Goal: Task Accomplishment & Management: Manage account settings

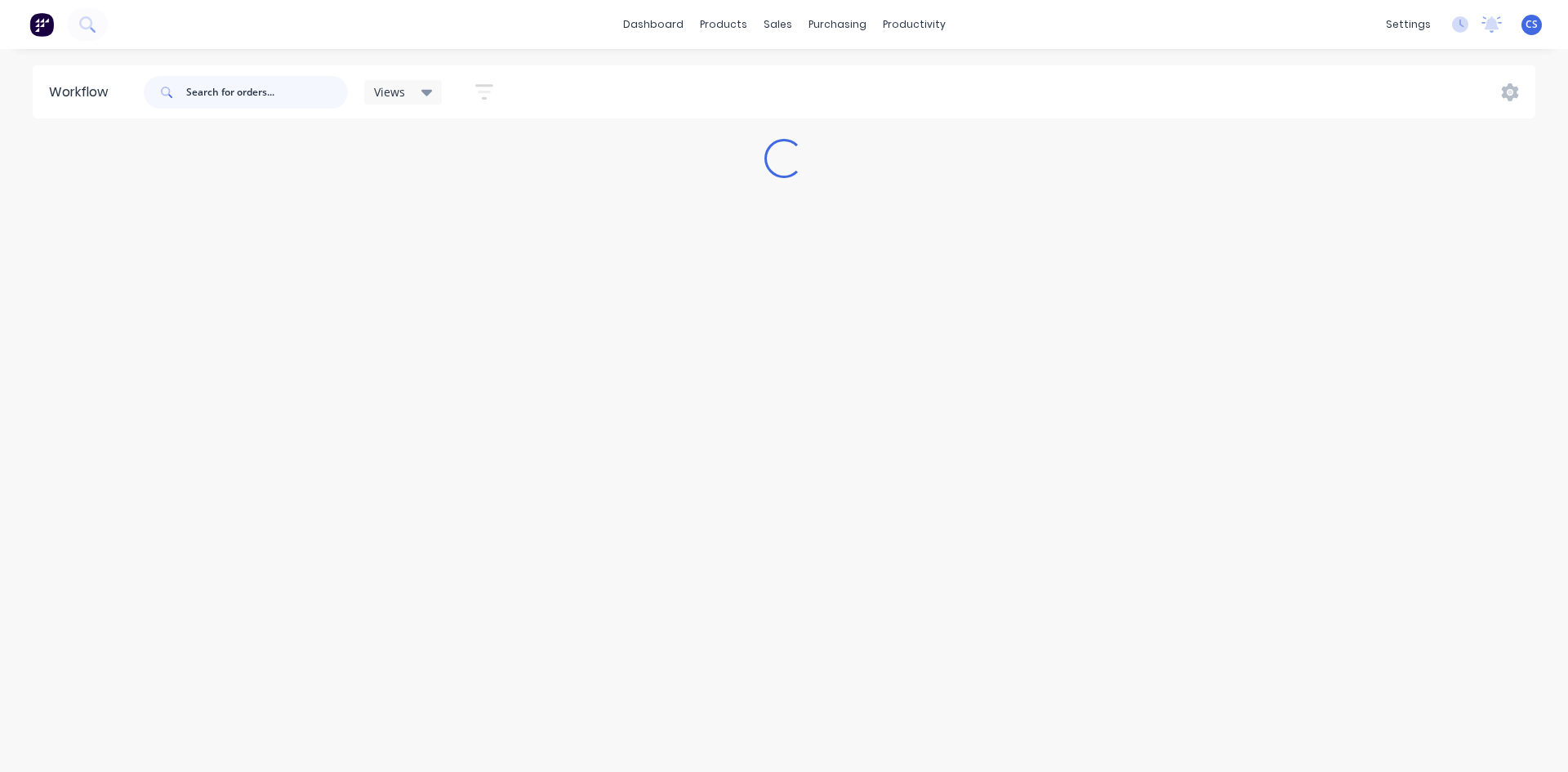
click at [299, 103] on input "text" at bounding box center [267, 92] width 162 height 32
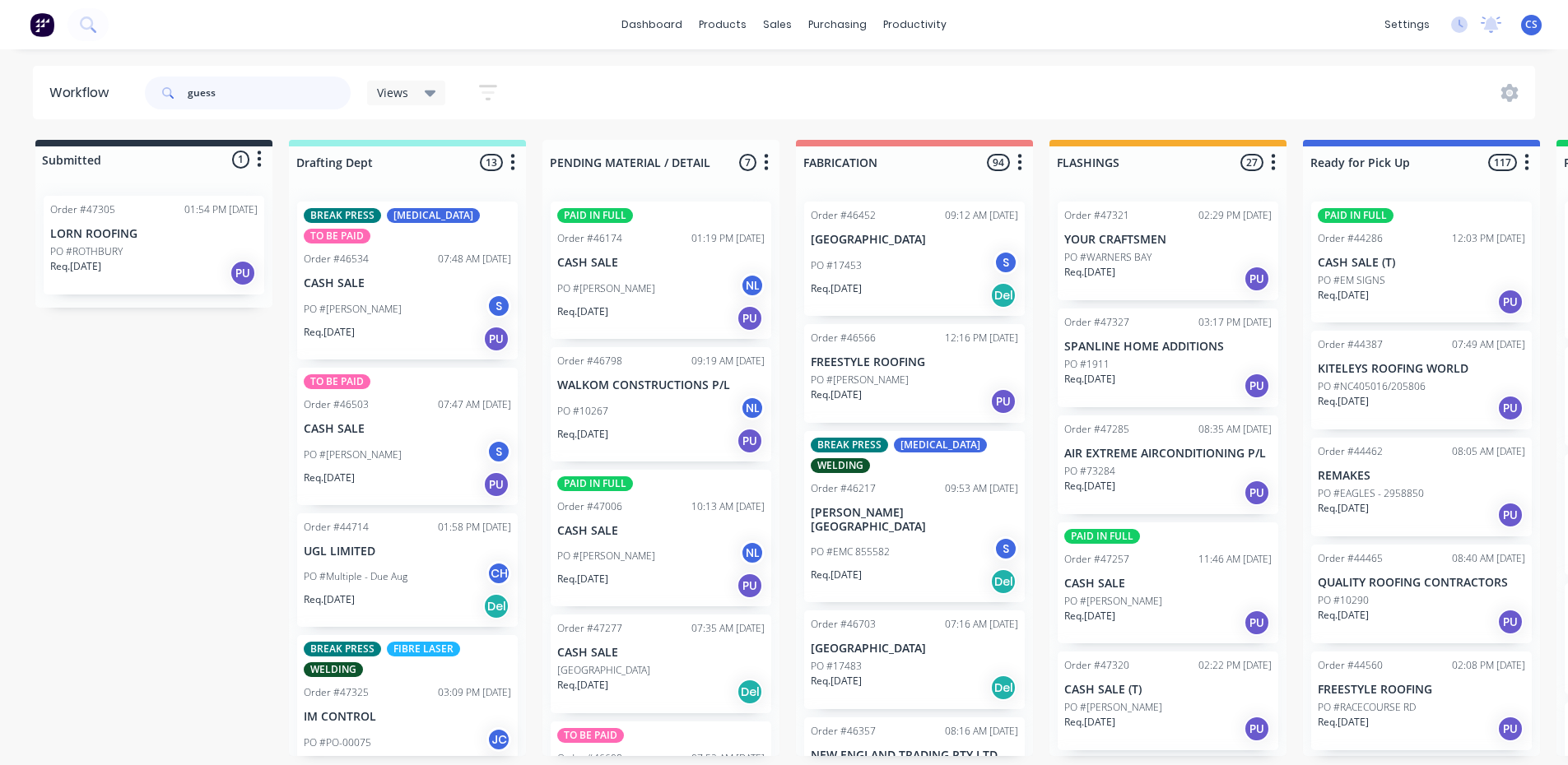
click at [300, 104] on input "guess" at bounding box center [269, 93] width 163 height 33
type input "guess"
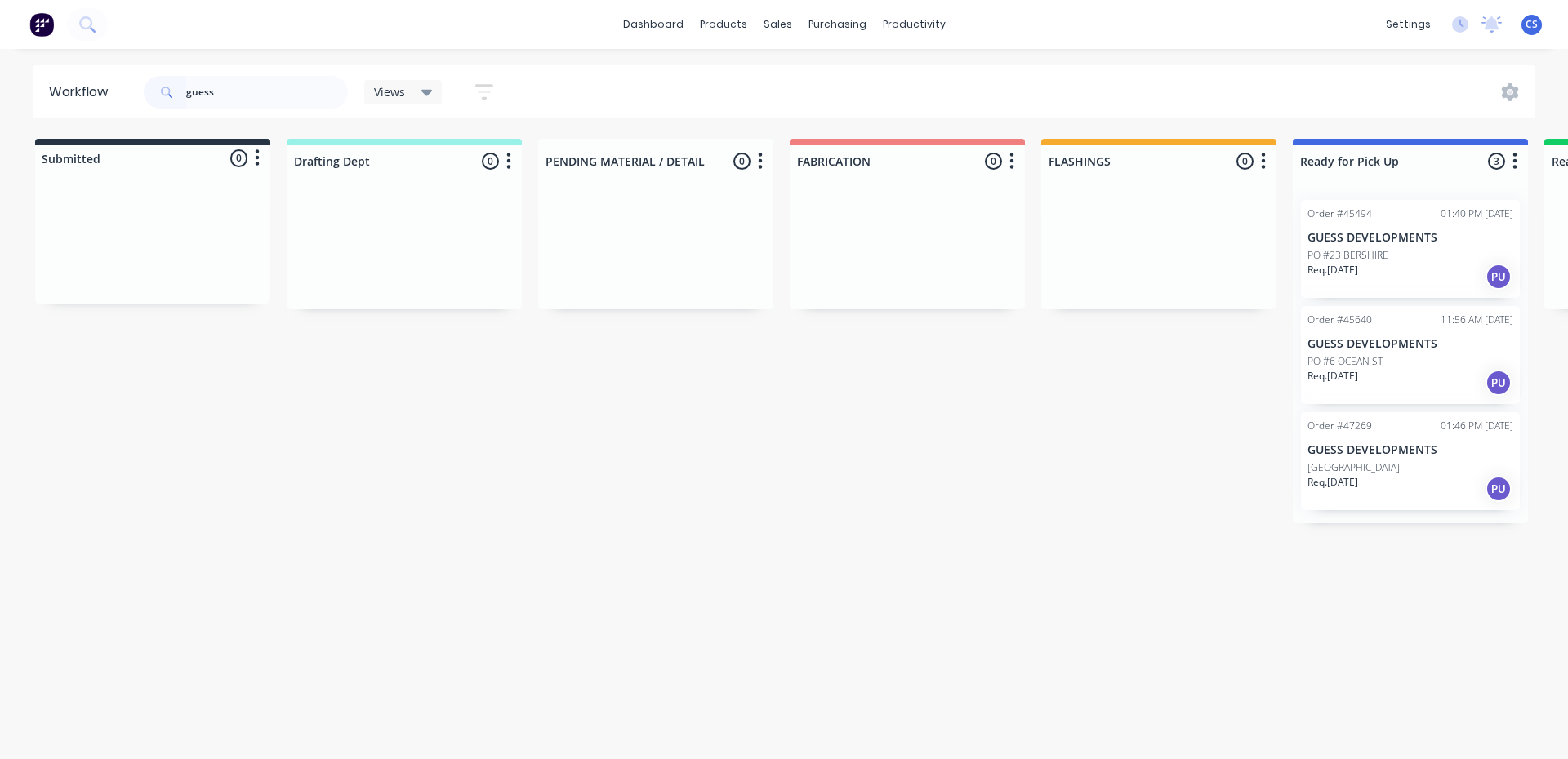
click at [1359, 375] on p "Req. [DATE]" at bounding box center [1332, 376] width 50 height 15
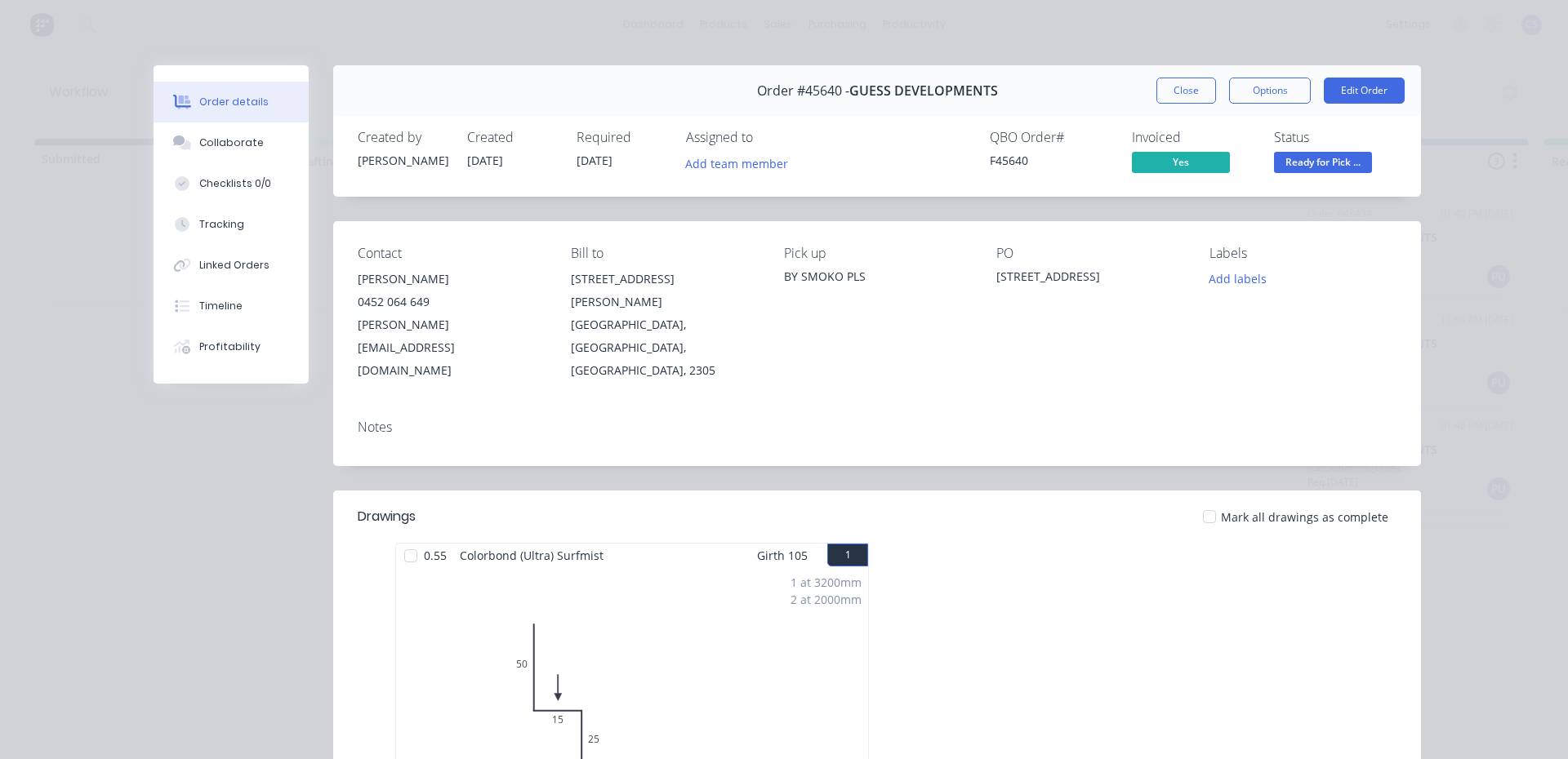
click at [1280, 159] on span "Ready for Pick ..." at bounding box center [1323, 162] width 98 height 21
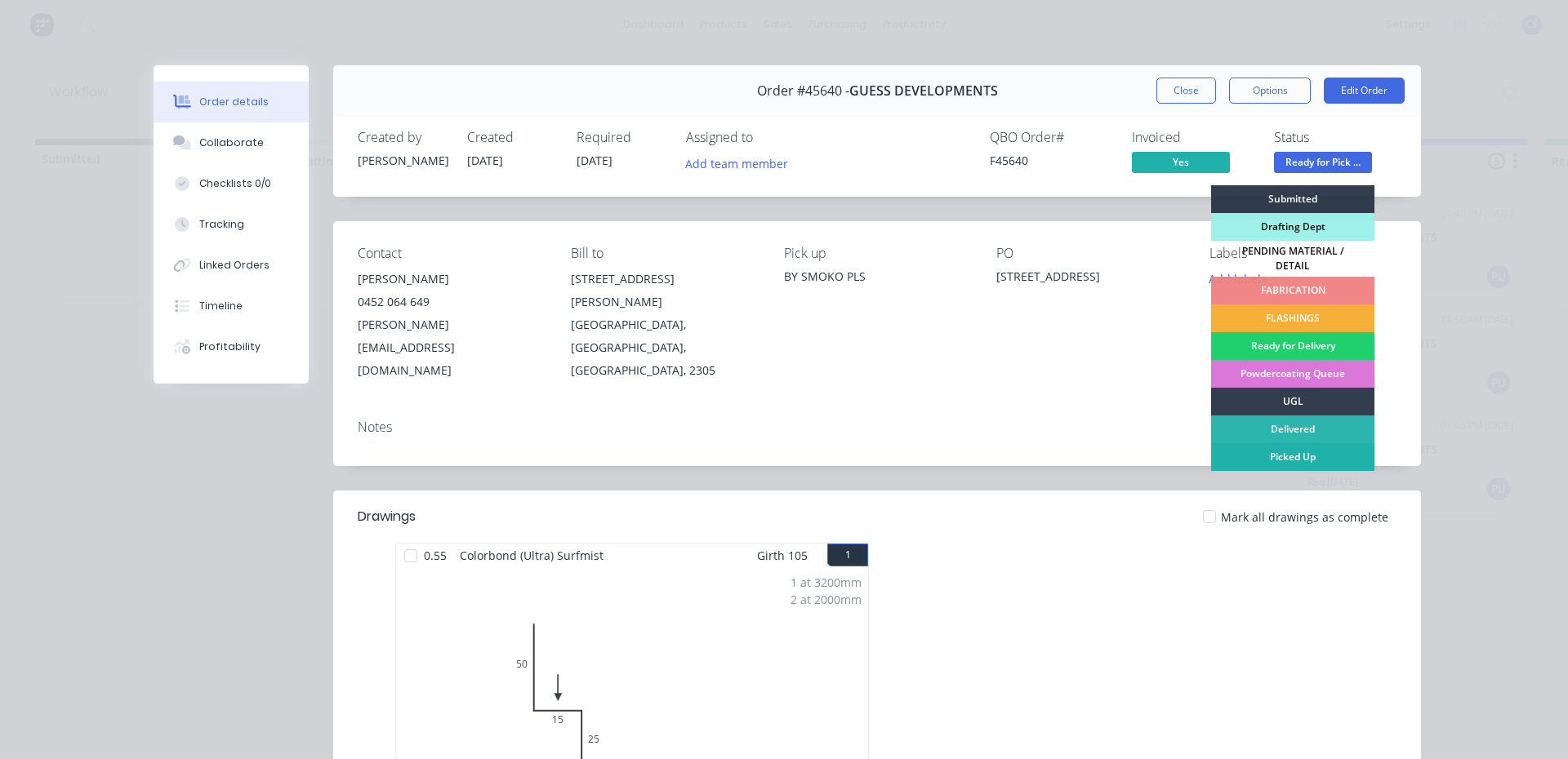
click at [1312, 449] on div "Picked Up" at bounding box center [1293, 457] width 163 height 27
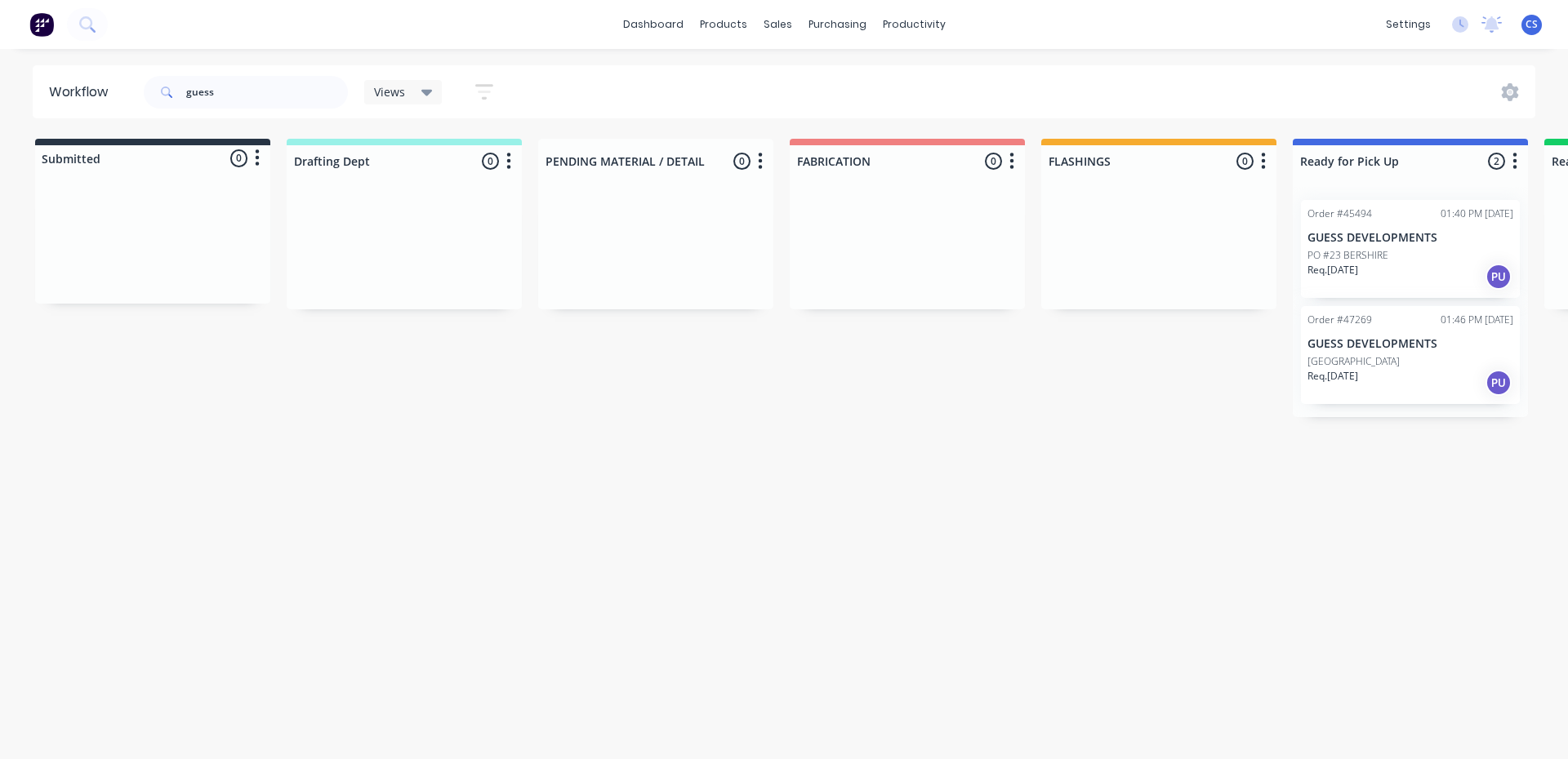
click at [1410, 356] on div "[GEOGRAPHIC_DATA]" at bounding box center [1410, 362] width 206 height 15
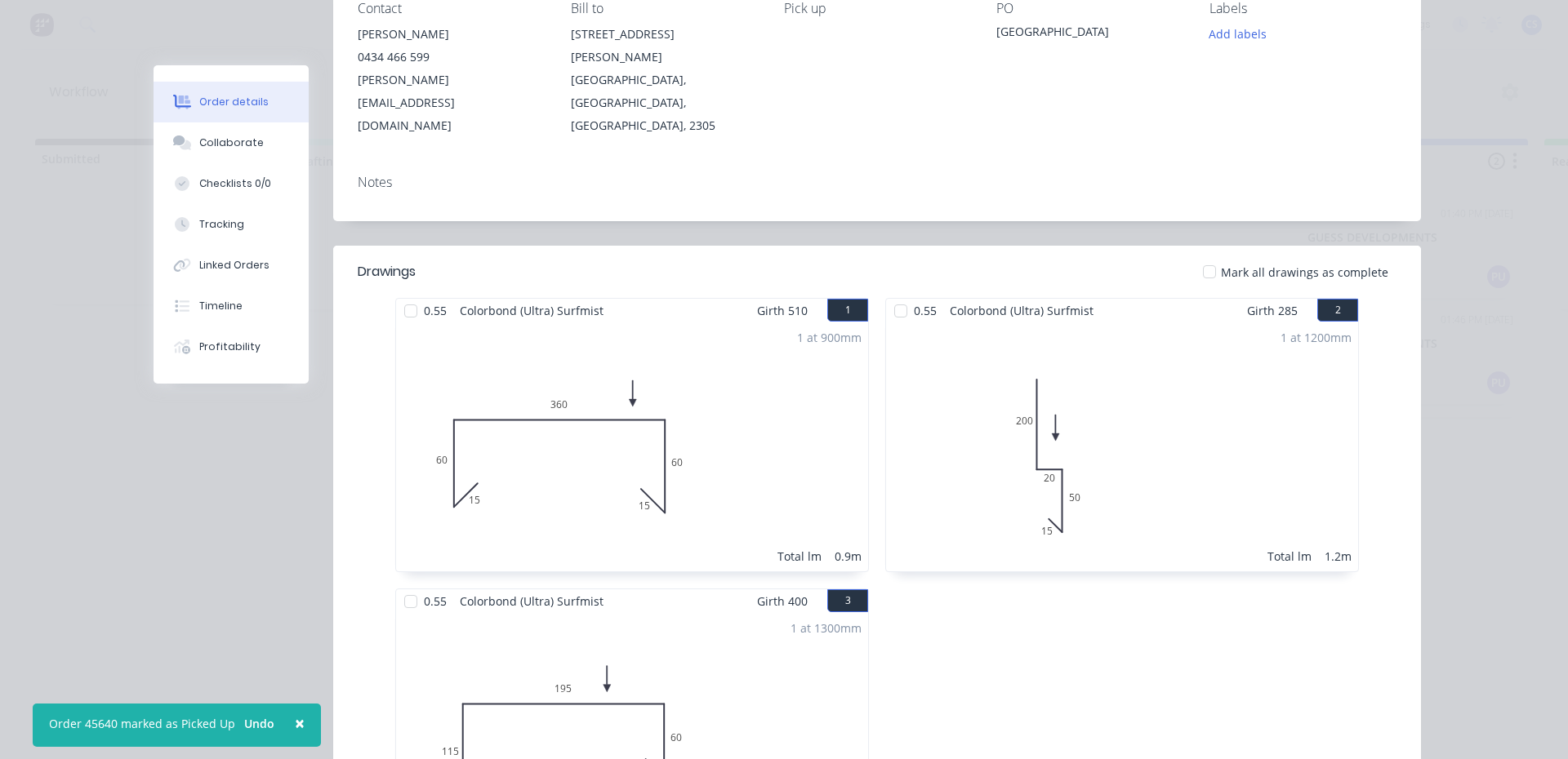
scroll to position [409, 0]
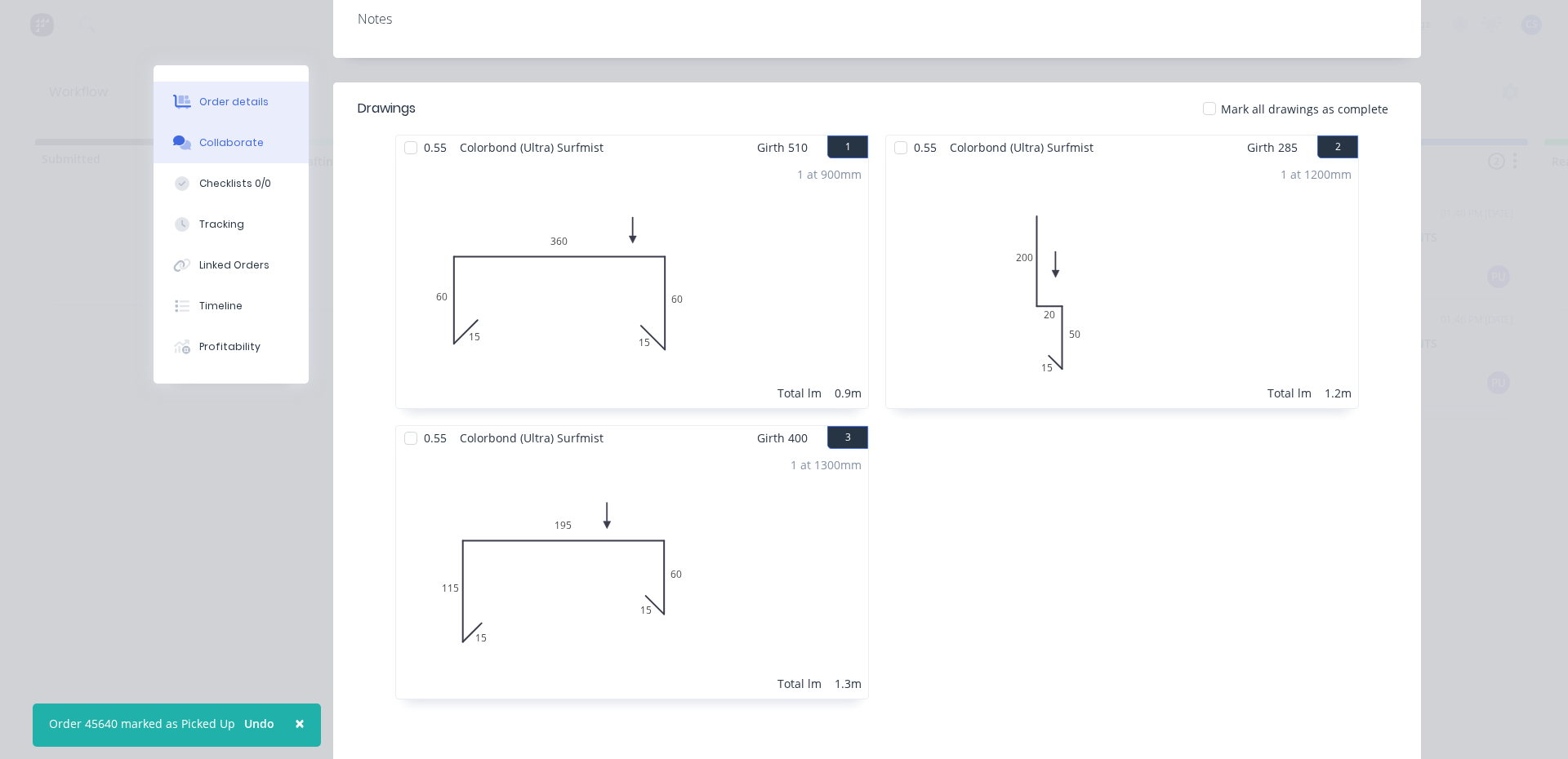
click at [241, 145] on div "Collaborate" at bounding box center [231, 143] width 64 height 15
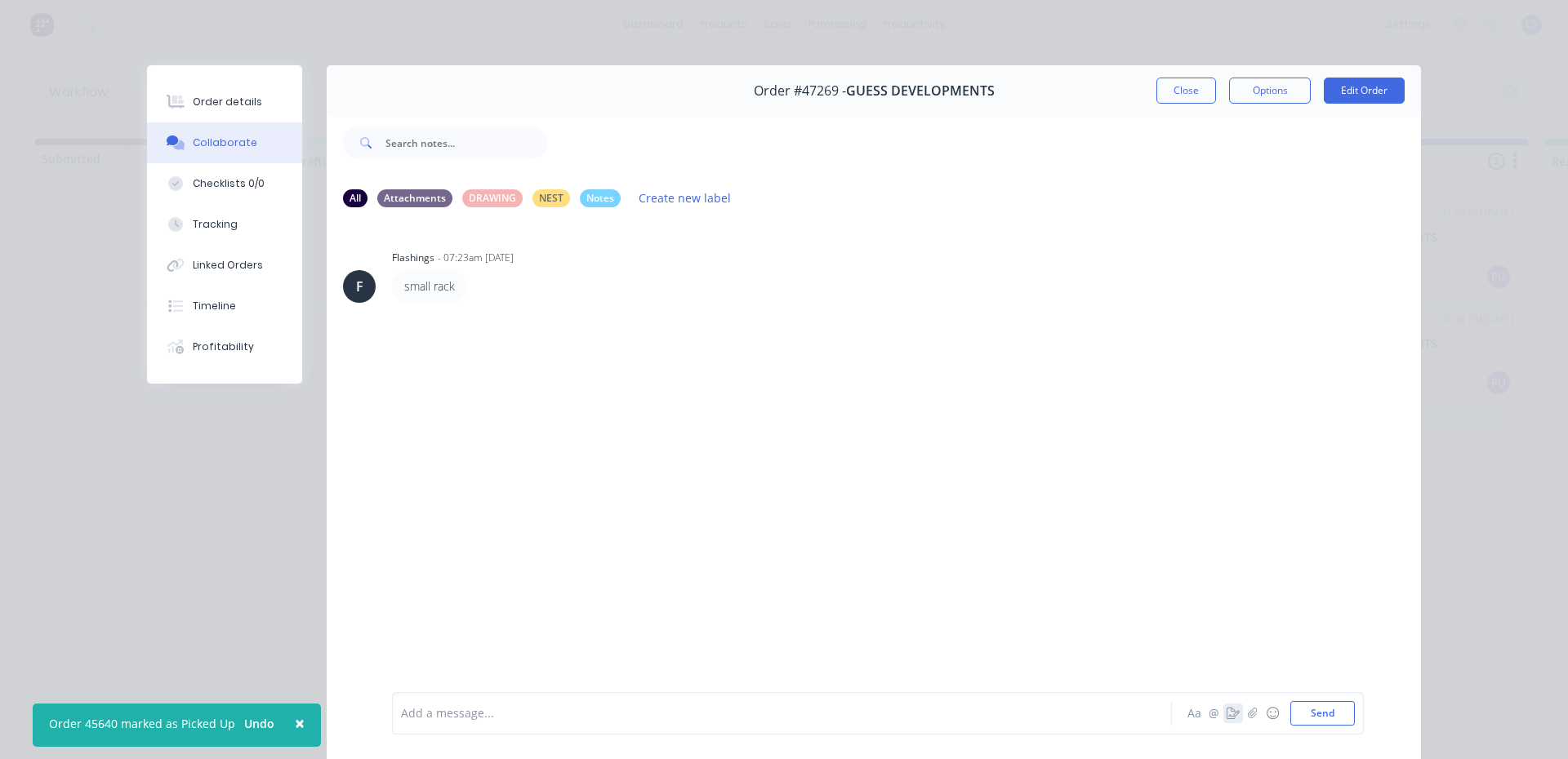
click at [1223, 721] on button "button" at bounding box center [1233, 713] width 20 height 20
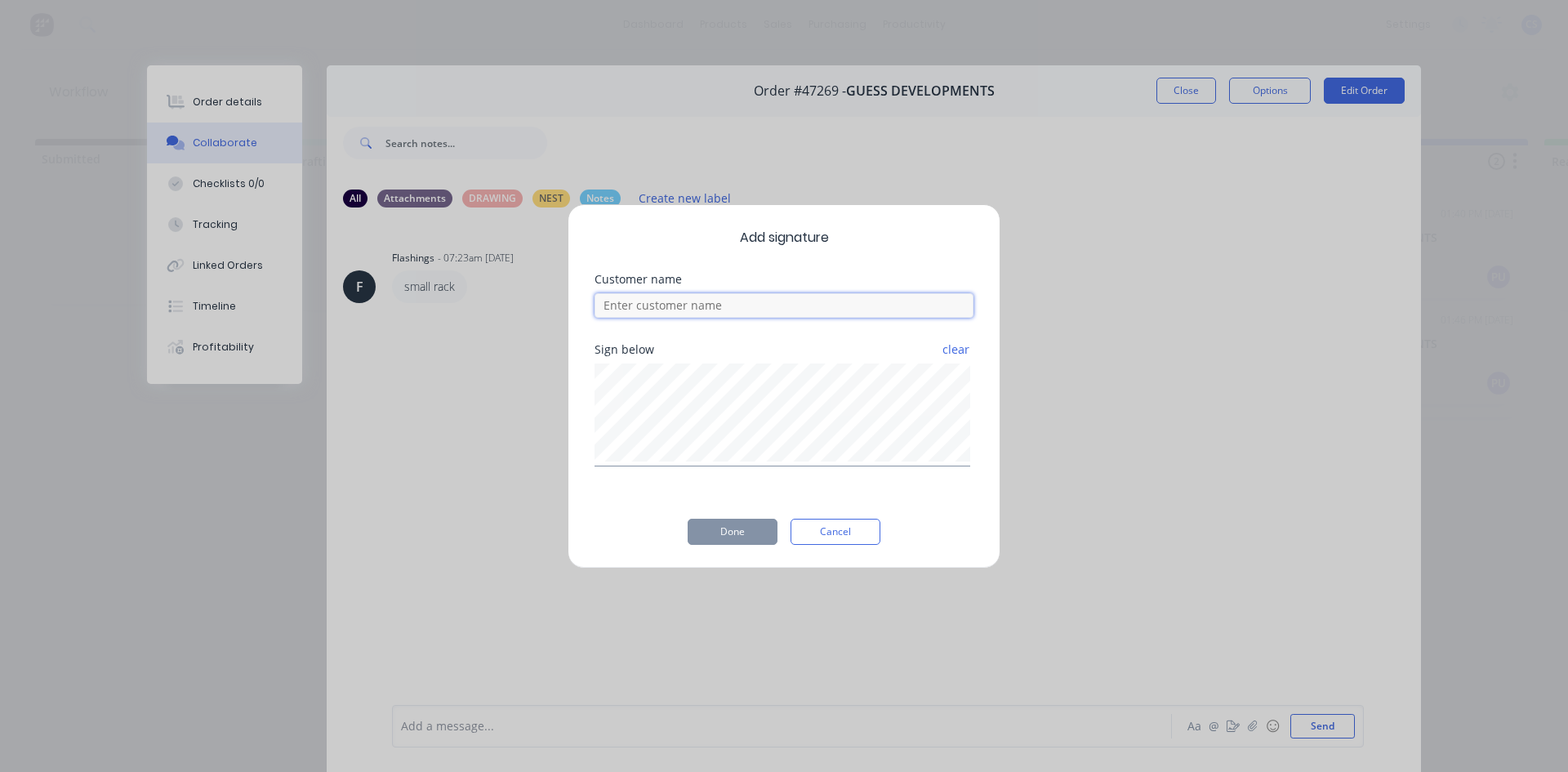
click at [677, 310] on input at bounding box center [783, 305] width 379 height 25
type input "[PERSON_NAME]"
click at [740, 528] on button "Done" at bounding box center [732, 532] width 90 height 27
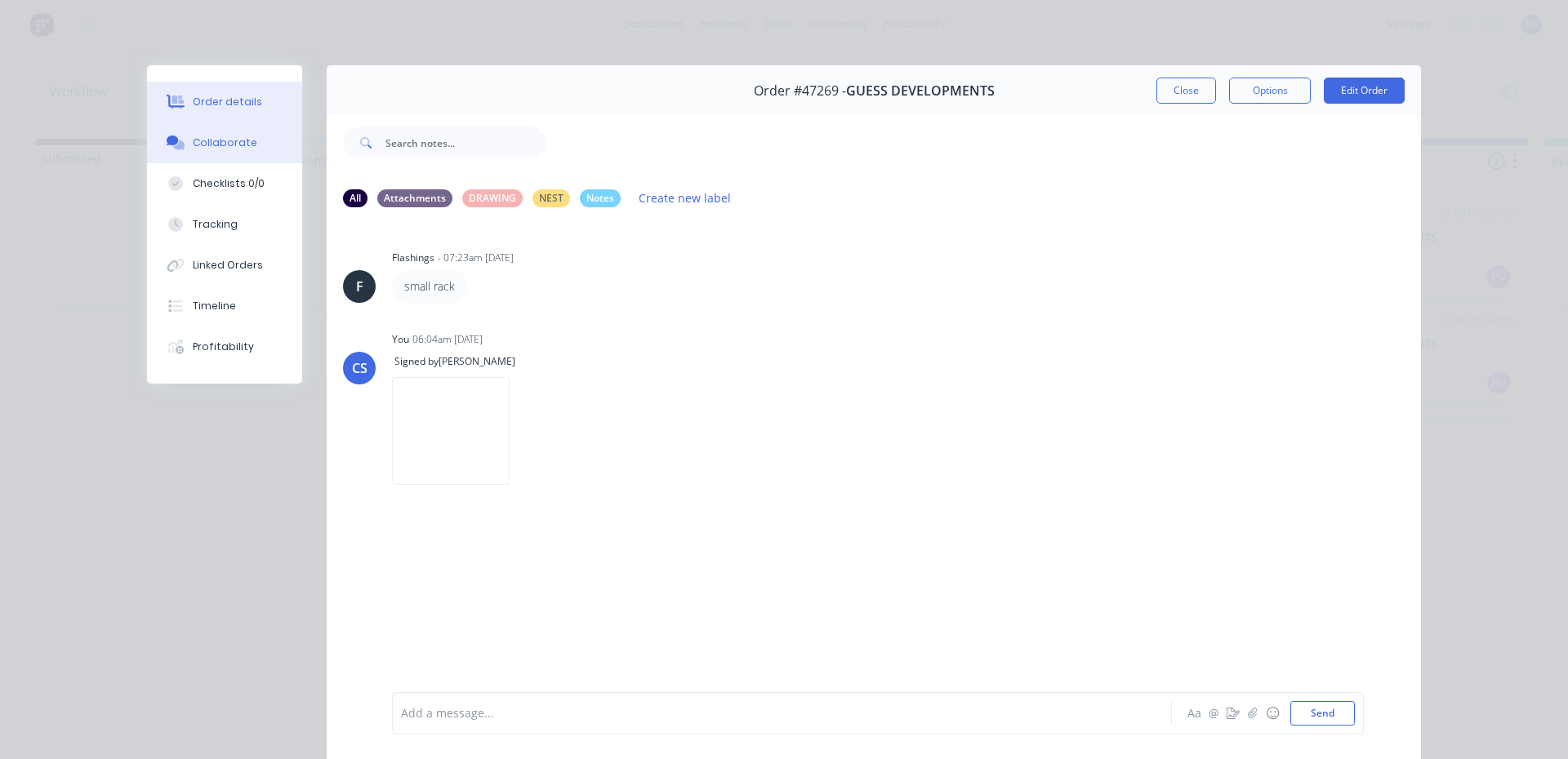
click at [228, 116] on button "Order details" at bounding box center [225, 103] width 156 height 41
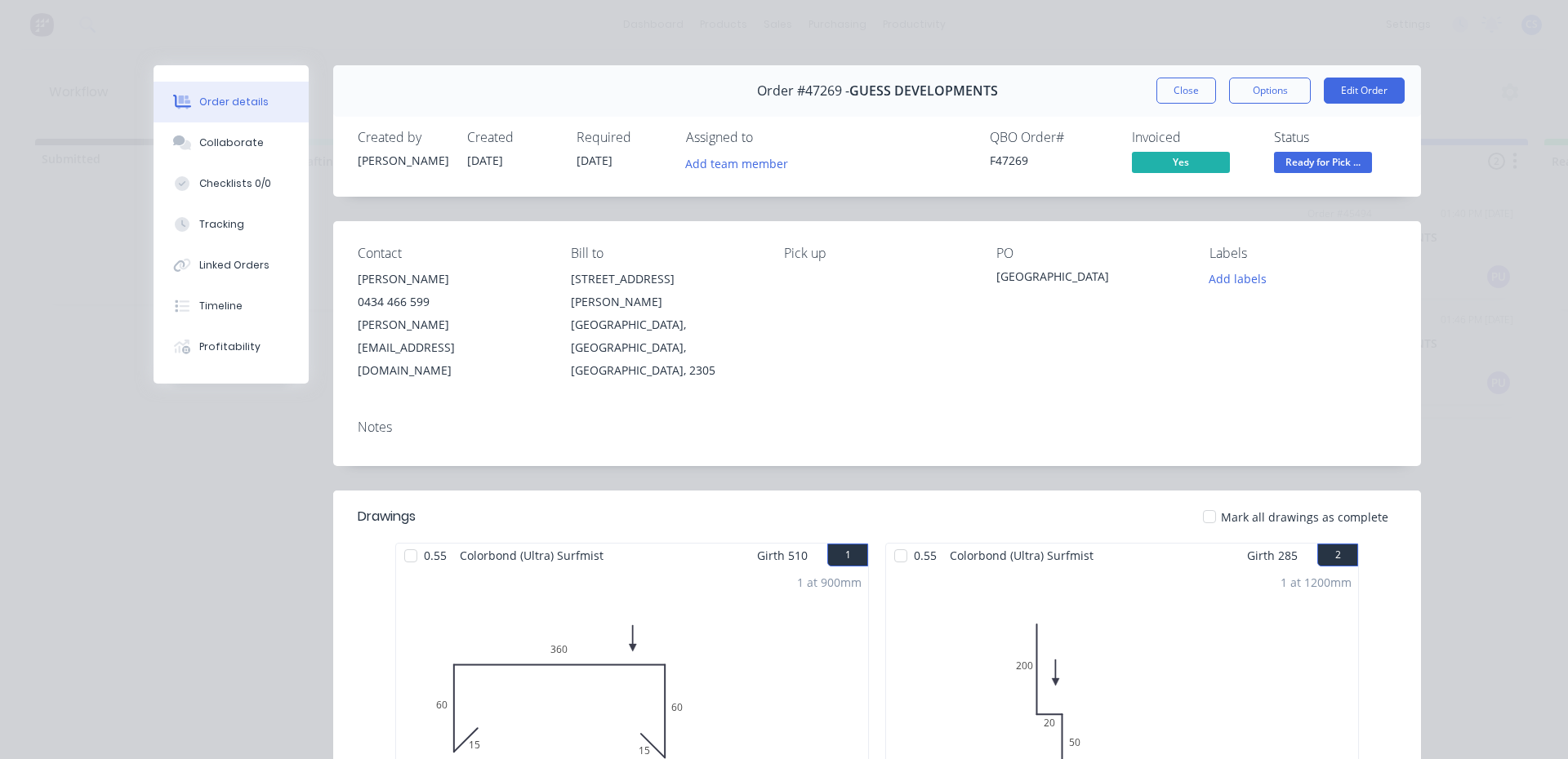
click at [1313, 162] on span "Ready for Pick ..." at bounding box center [1323, 162] width 98 height 21
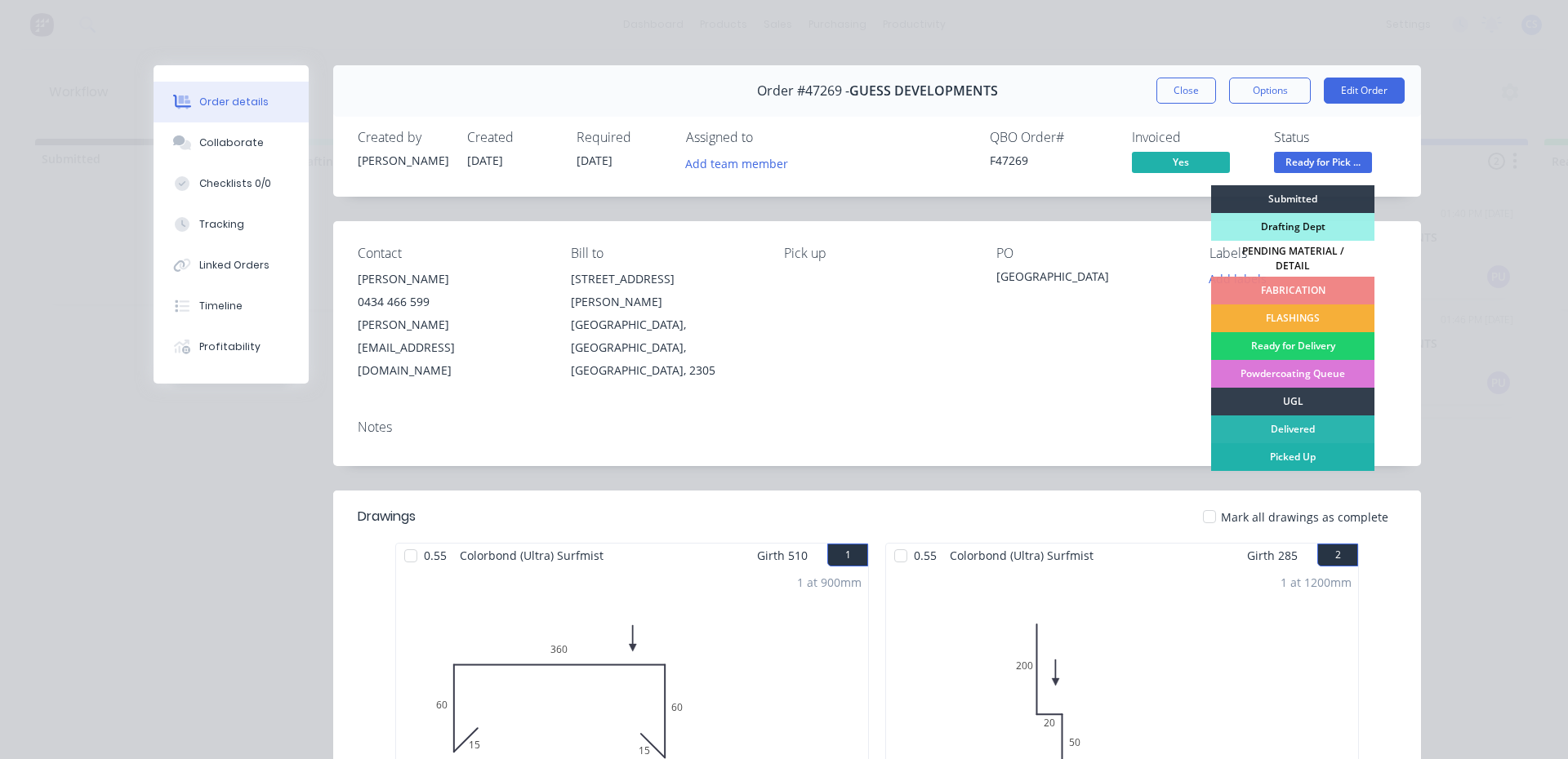
click at [1292, 450] on div "Picked Up" at bounding box center [1293, 457] width 163 height 27
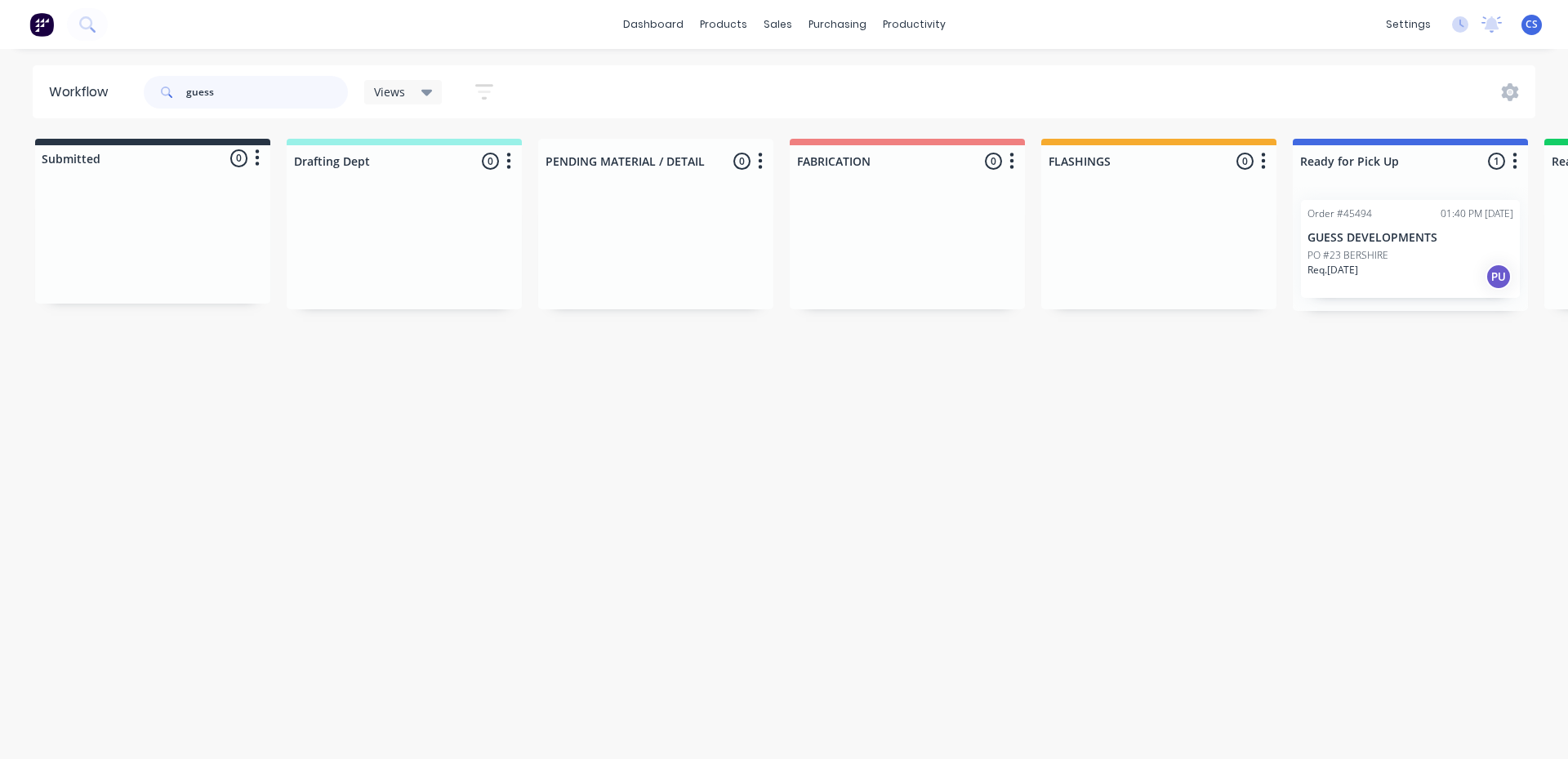
drag, startPoint x: 274, startPoint y: 93, endPoint x: 0, endPoint y: 149, distance: 279.7
click at [0, 149] on div "Workflow guess Views Save new view None (Default) edit Nilesh edit Production e…" at bounding box center [784, 396] width 1568 height 662
type input "qual"
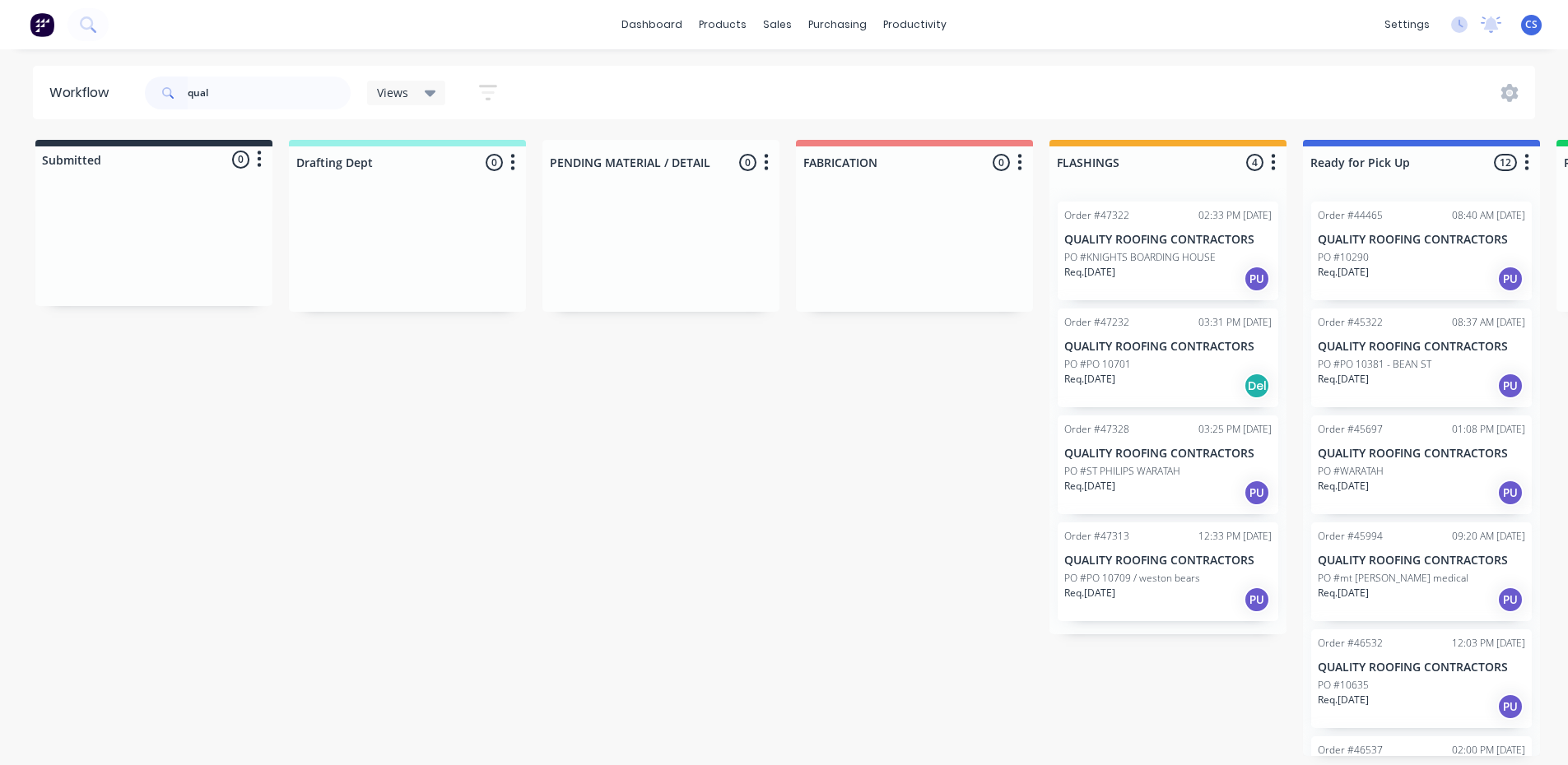
click at [1010, 478] on div "Submitted 0 Status colour #273444 hex #273444 Save Cancel Summaries Total order…" at bounding box center [1360, 448] width 2745 height 617
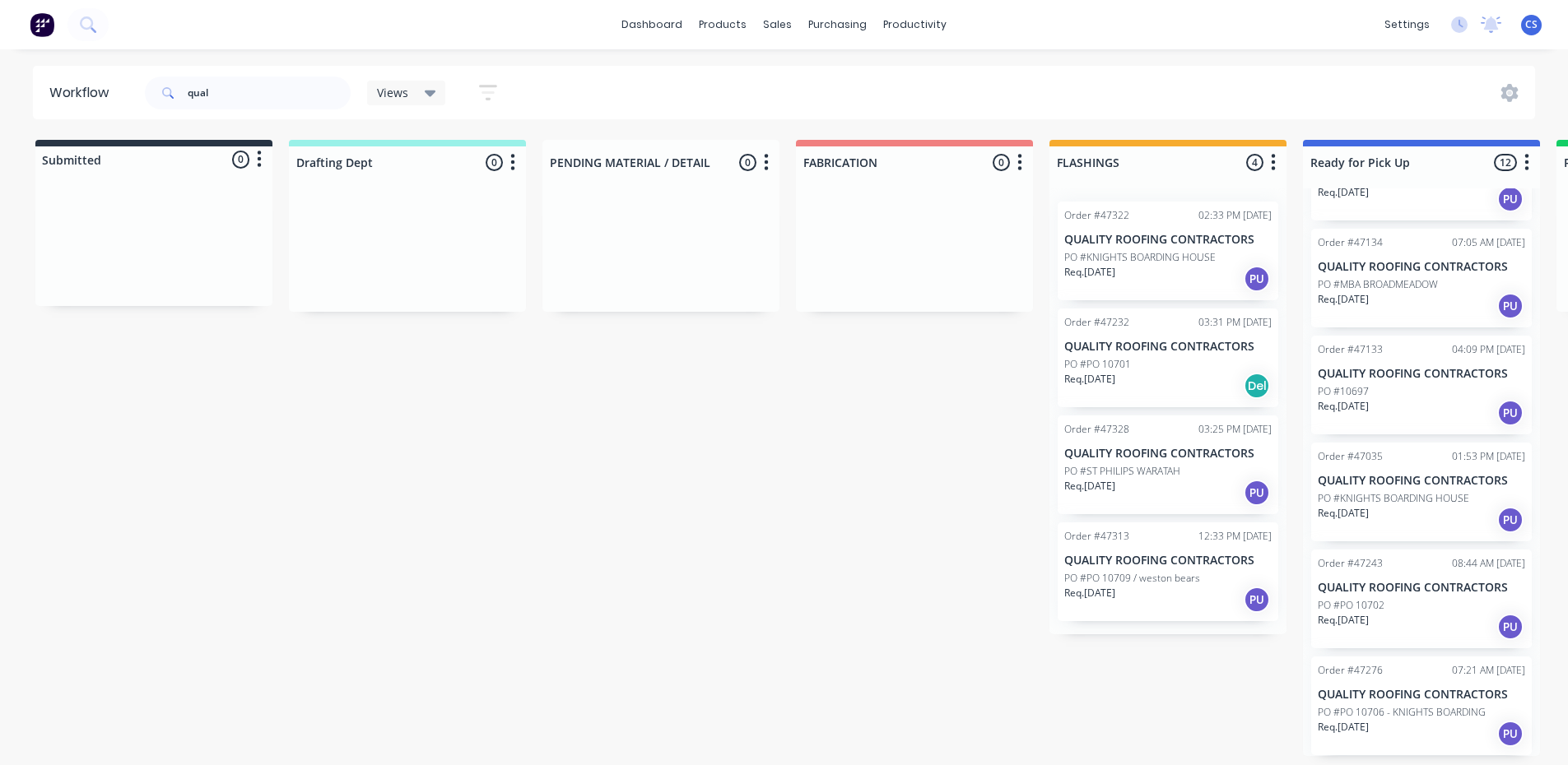
scroll to position [3, 0]
click at [1391, 709] on p "PO #PO 10706 - KNIGHTS BOARDING" at bounding box center [1401, 712] width 168 height 15
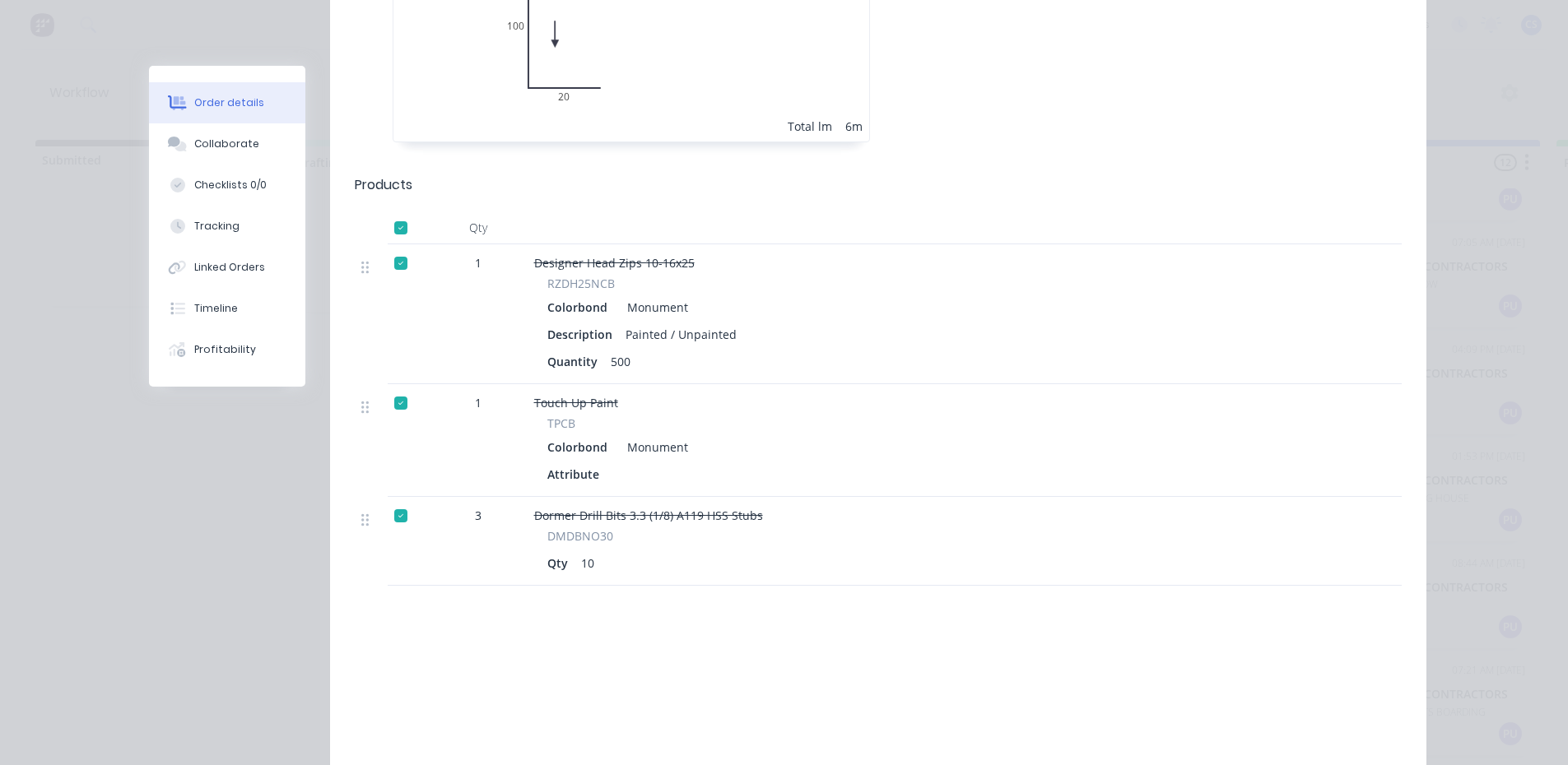
scroll to position [83, 0]
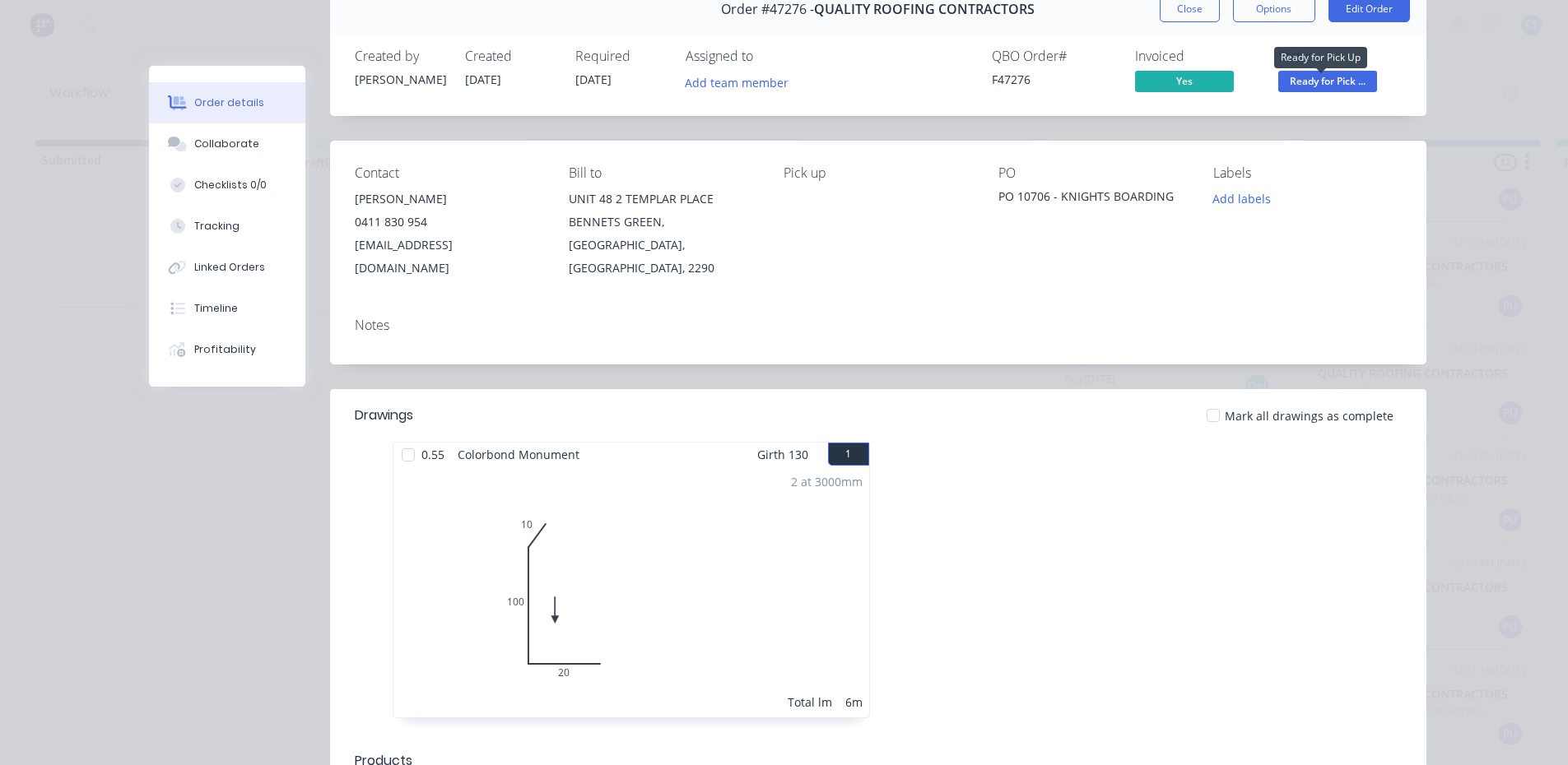
click at [1300, 83] on span "Ready for Pick ..." at bounding box center [1328, 81] width 99 height 21
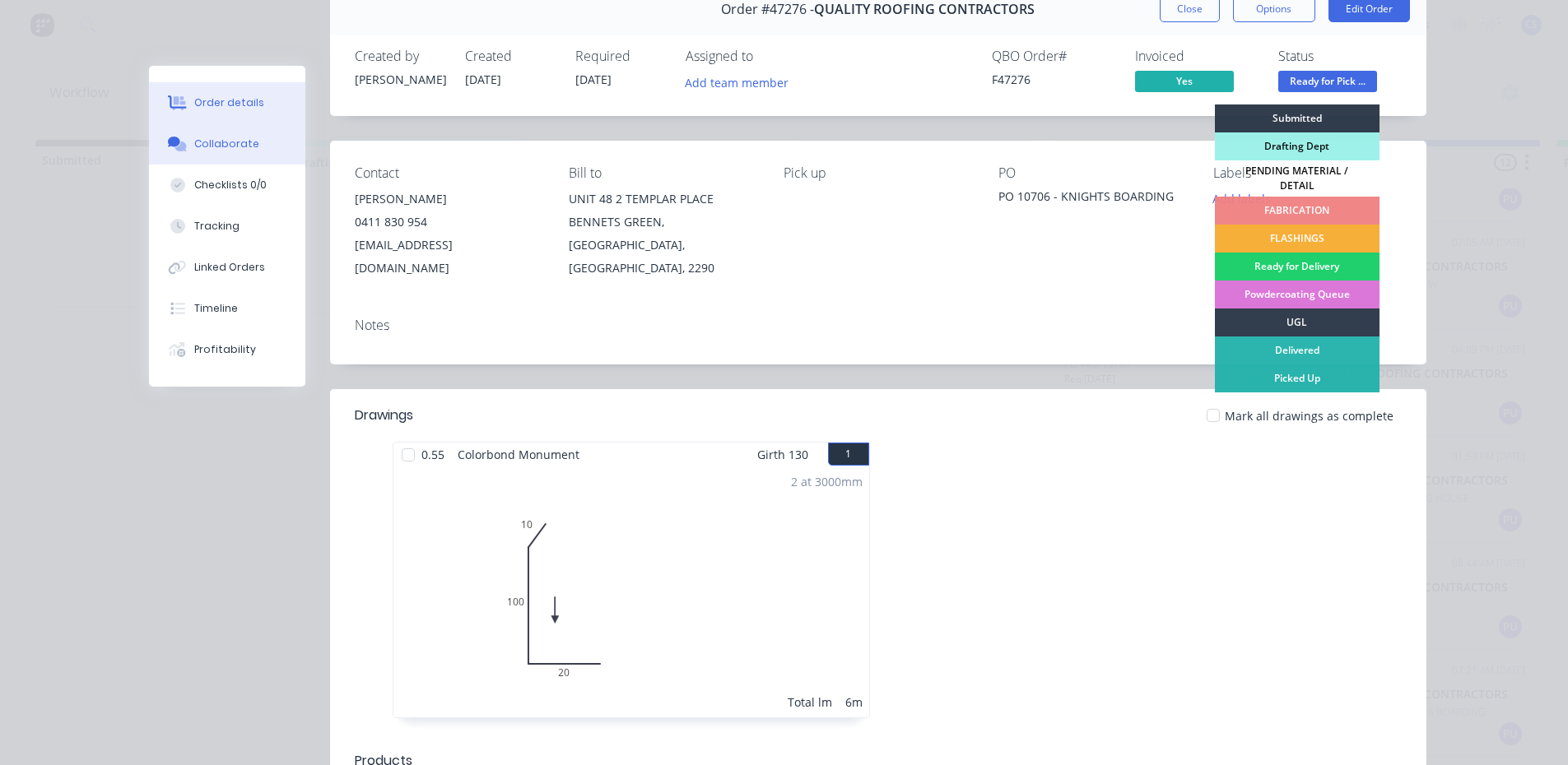
click at [199, 150] on div "Collaborate" at bounding box center [226, 144] width 65 height 15
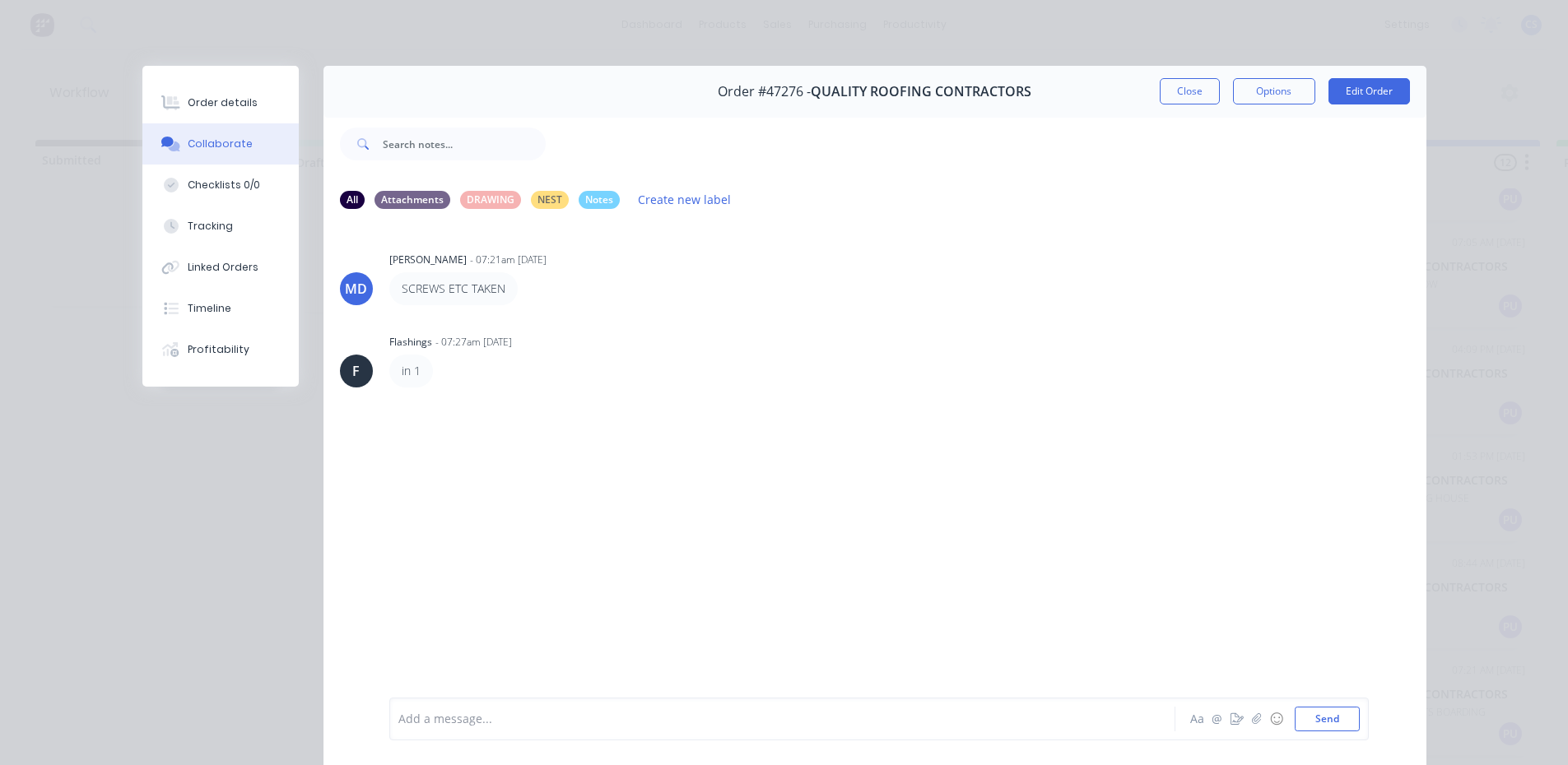
click at [725, 709] on div "Add a message..." at bounding box center [758, 719] width 721 height 25
click at [242, 109] on div "Order details" at bounding box center [222, 103] width 70 height 15
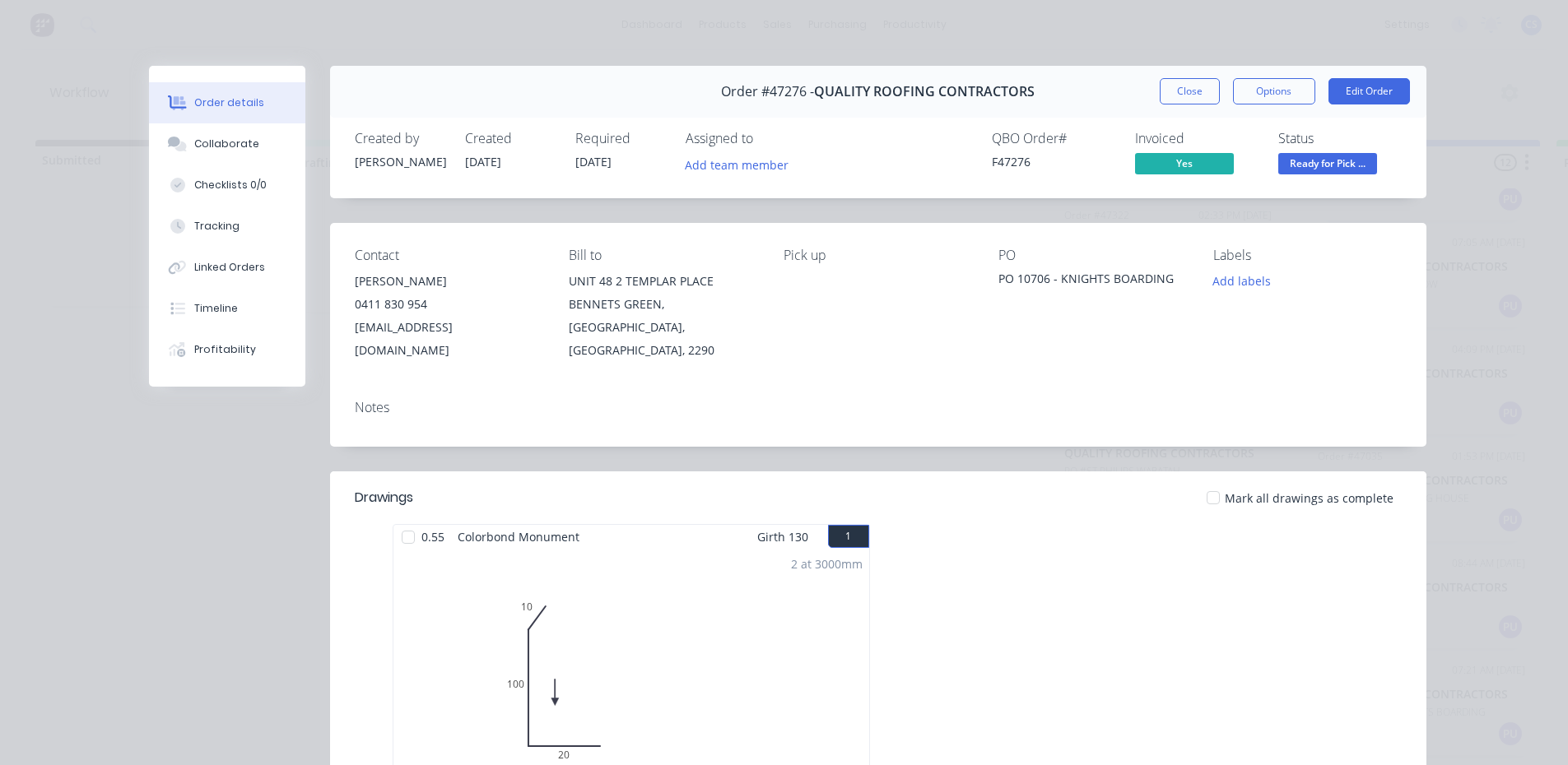
click at [1346, 141] on div "Status" at bounding box center [1340, 139] width 123 height 16
click at [1347, 157] on span "Ready for Pick ..." at bounding box center [1328, 164] width 99 height 21
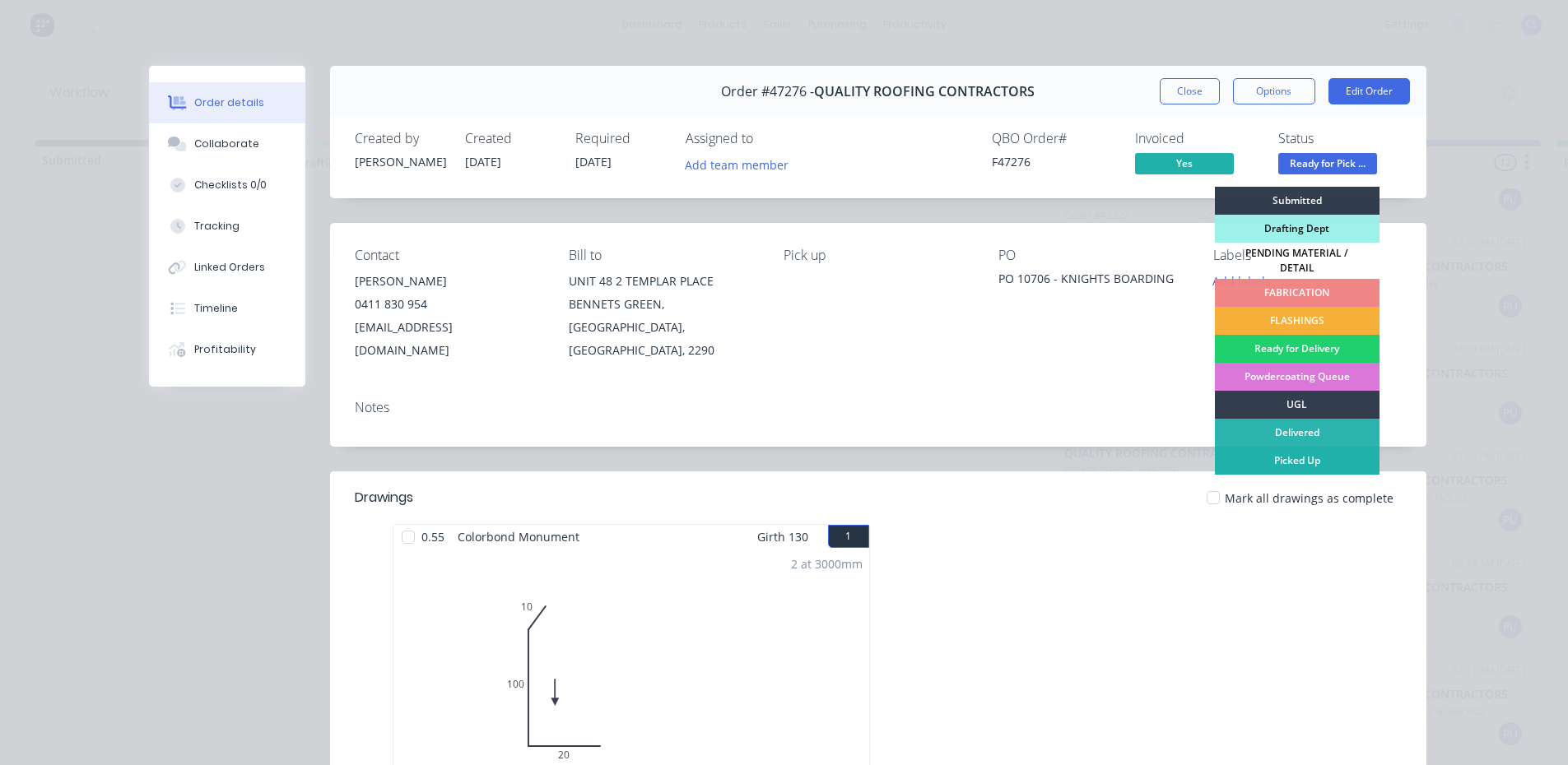
click at [1312, 449] on div "Picked Up" at bounding box center [1297, 461] width 165 height 28
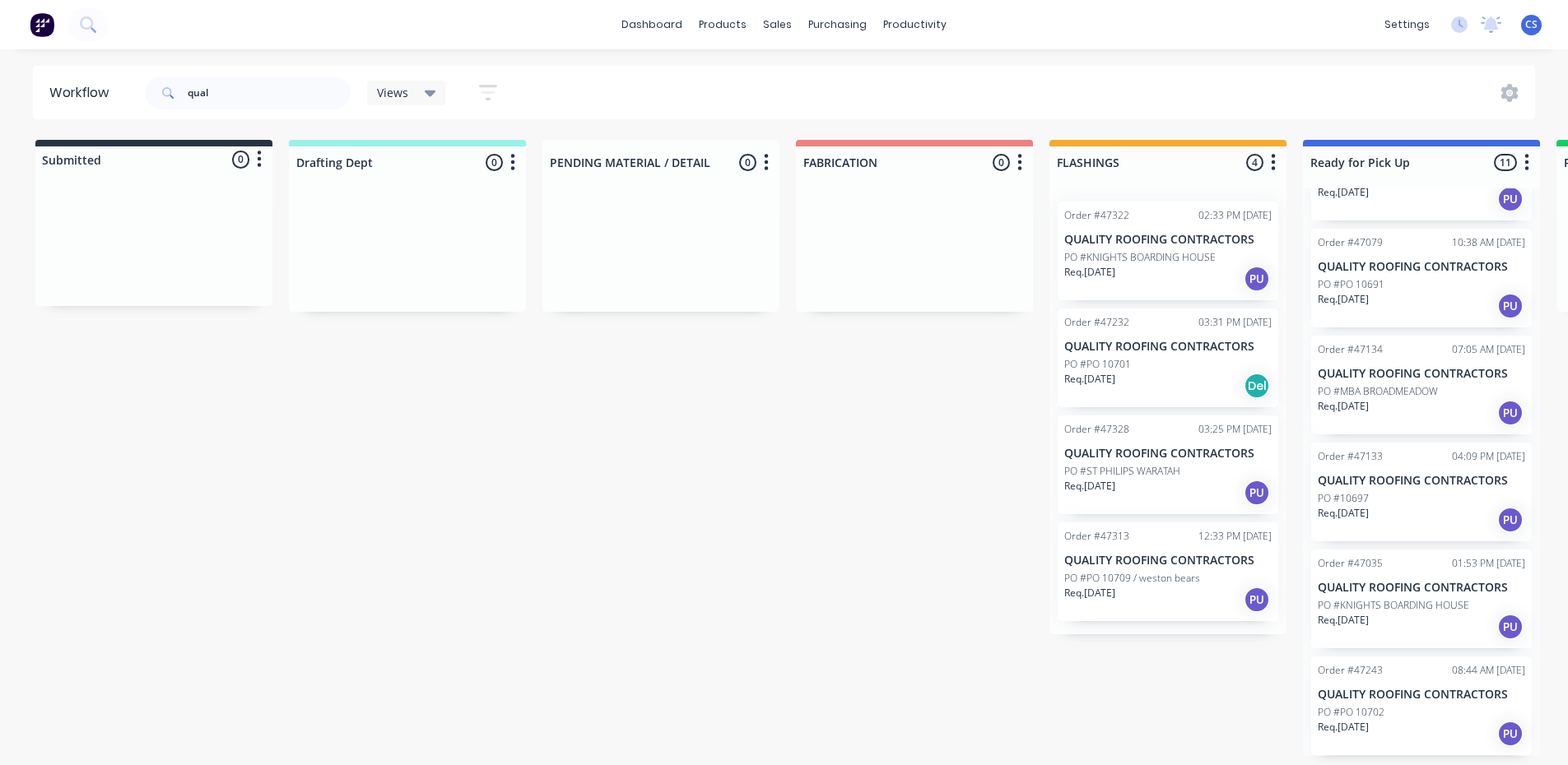
click at [1446, 714] on div "PO #PO 10702" at bounding box center [1421, 712] width 208 height 15
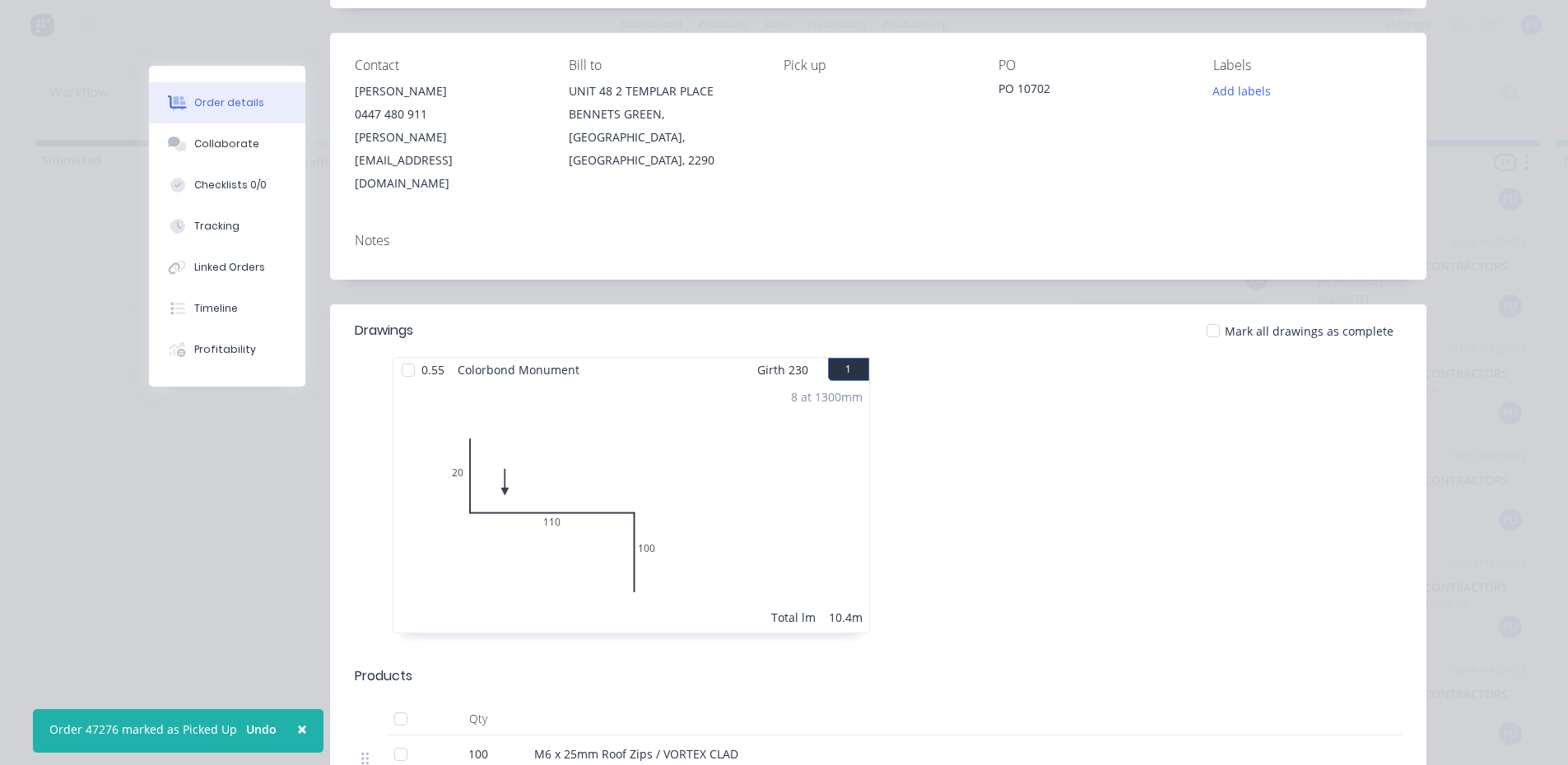
scroll to position [0, 0]
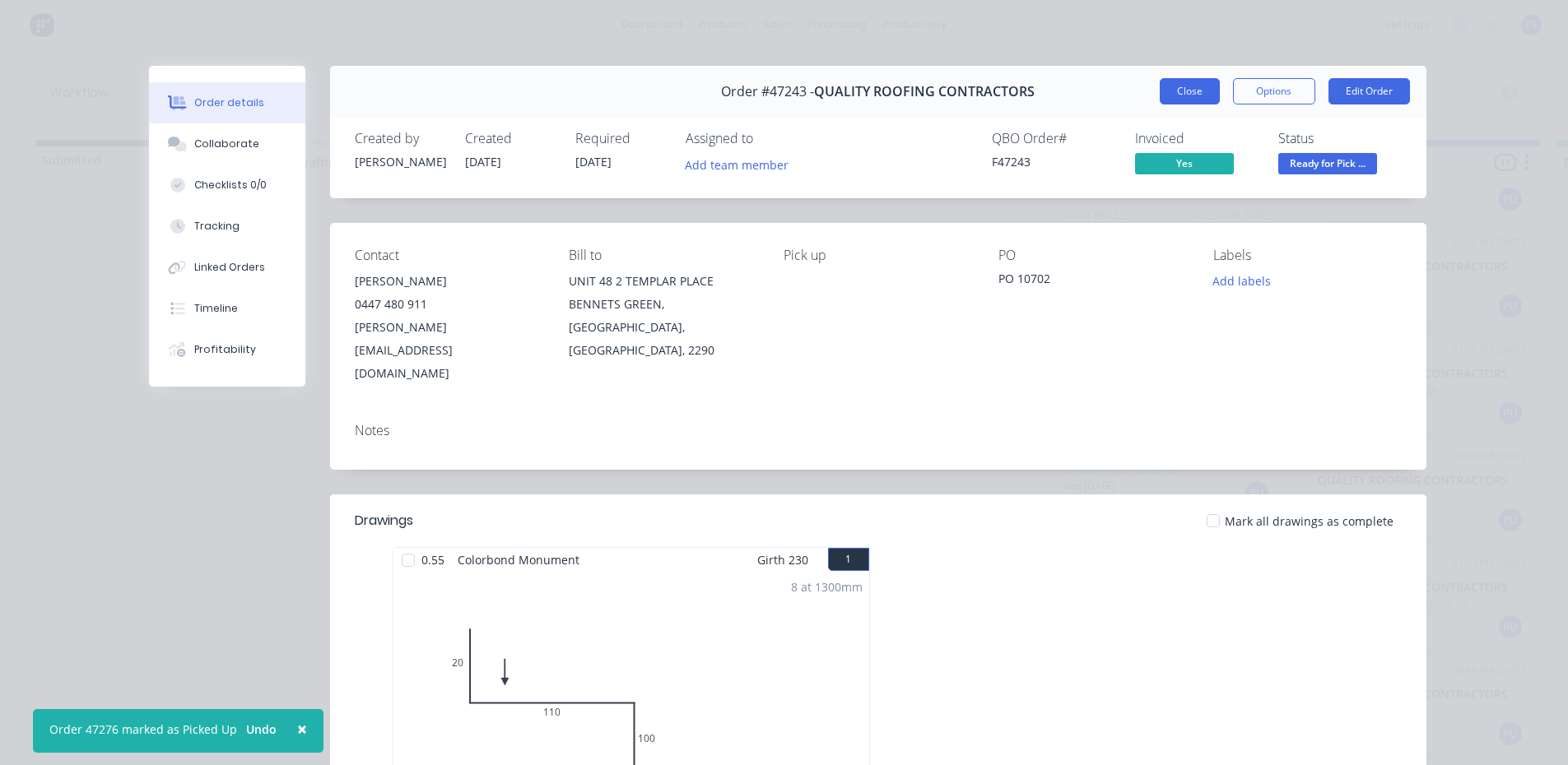
click at [1167, 84] on button "Close" at bounding box center [1190, 91] width 60 height 27
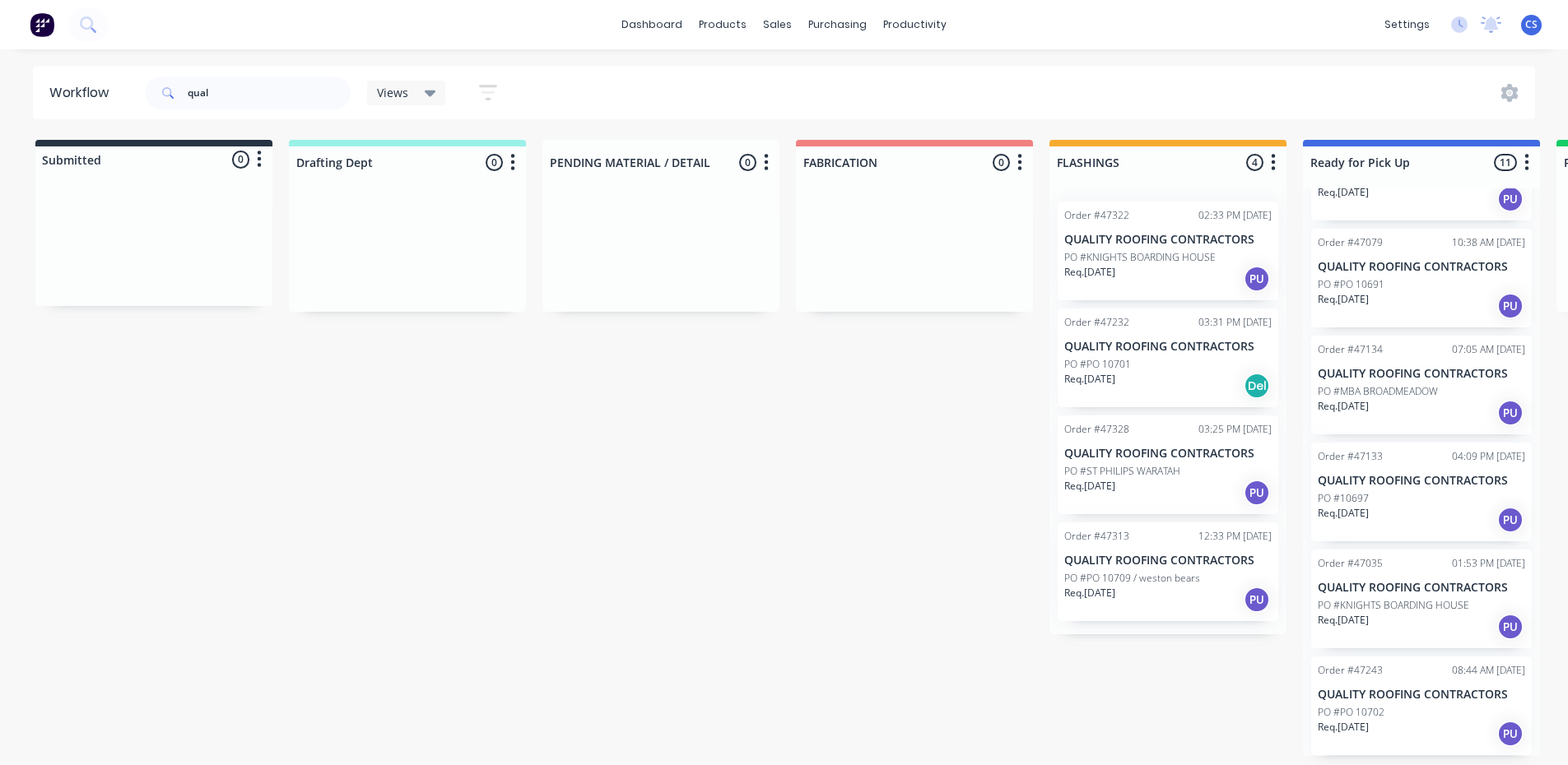
click at [1378, 602] on p "PO #KNIGHTS BOARDING HOUSE" at bounding box center [1393, 606] width 152 height 15
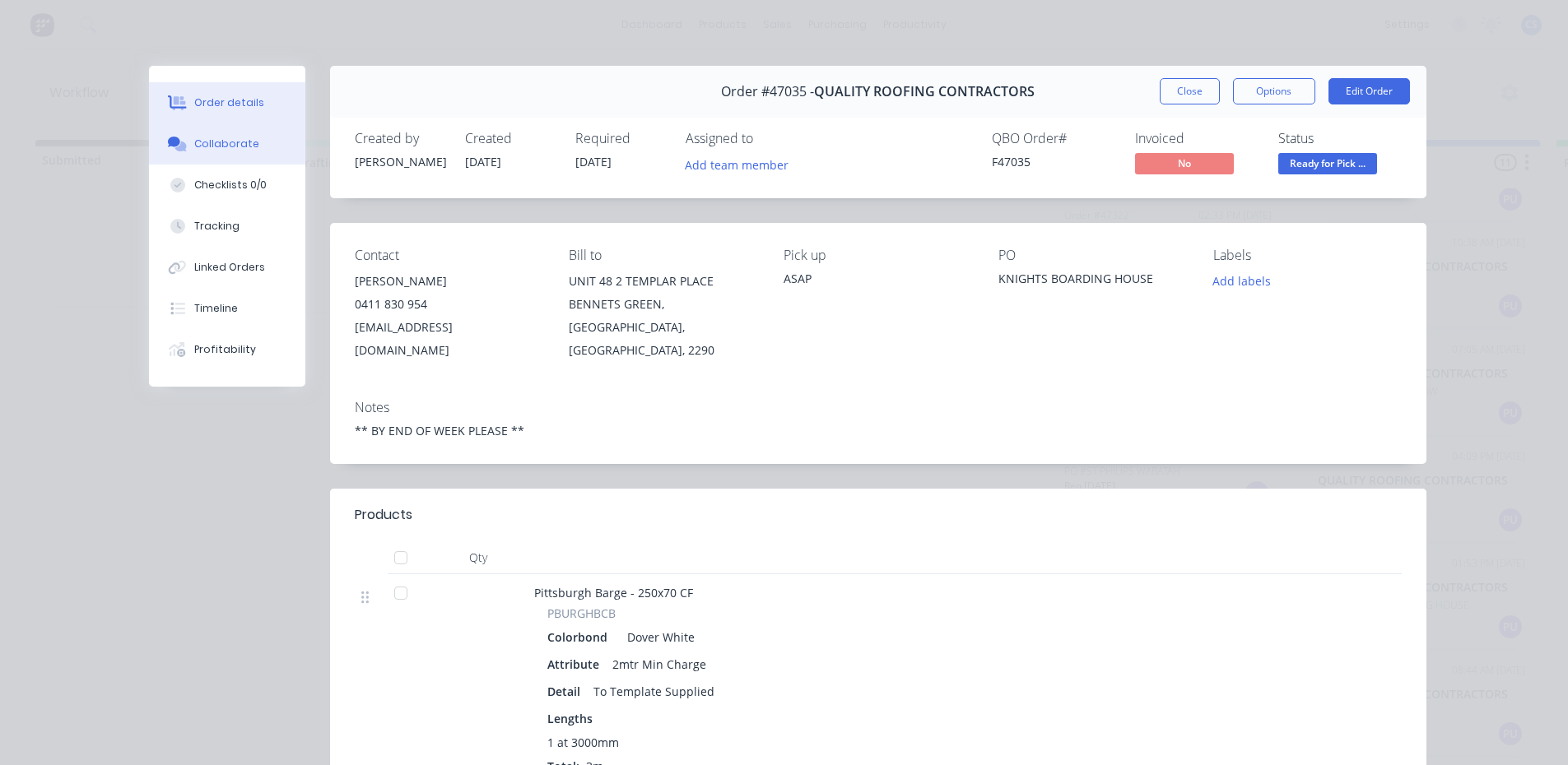
click at [278, 160] on button "Collaborate" at bounding box center [227, 144] width 157 height 41
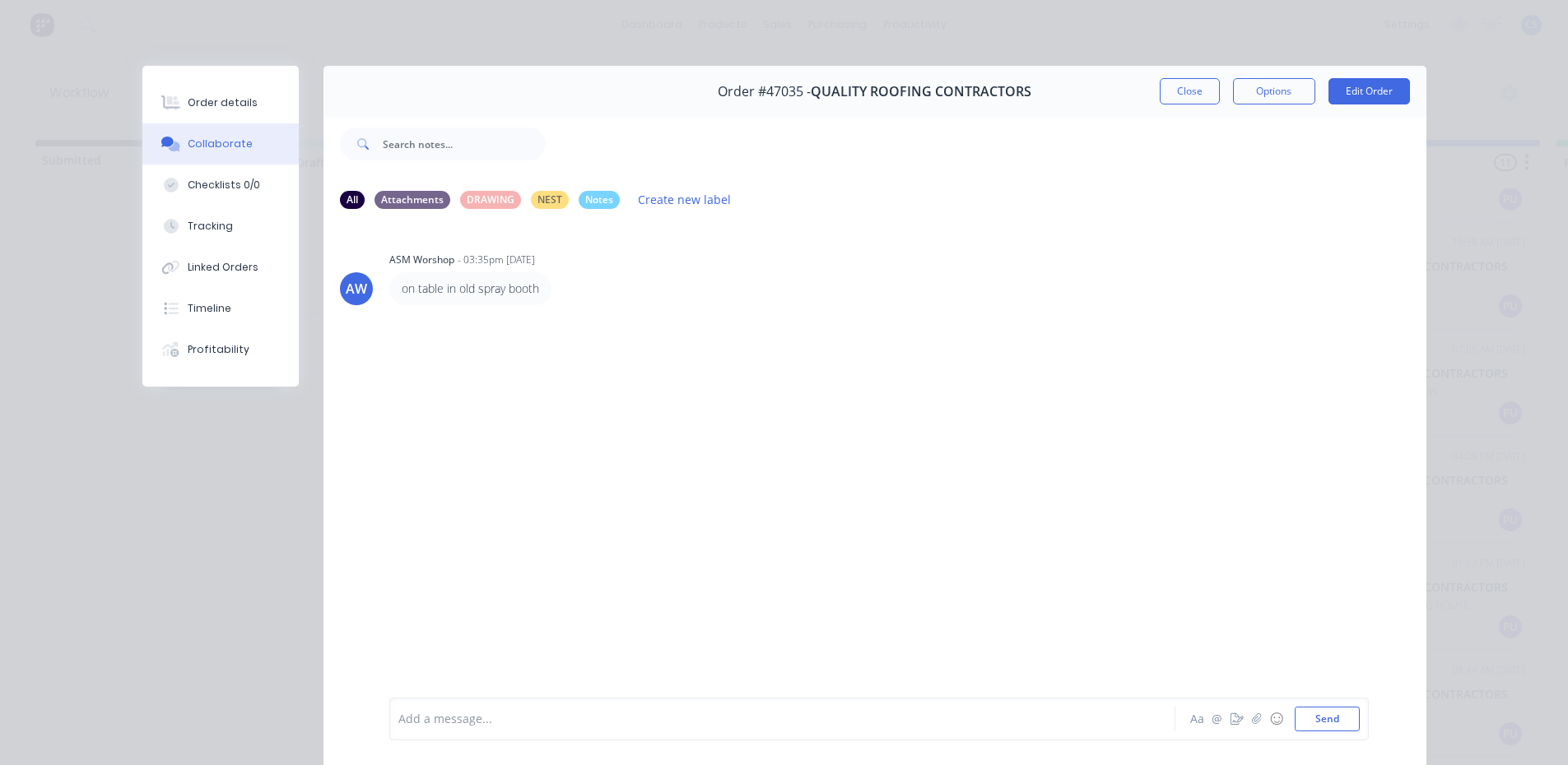
click at [534, 719] on div at bounding box center [759, 719] width 720 height 17
click at [197, 123] on button "Collaborate" at bounding box center [221, 144] width 157 height 41
click at [198, 120] on button "Order details" at bounding box center [221, 103] width 157 height 41
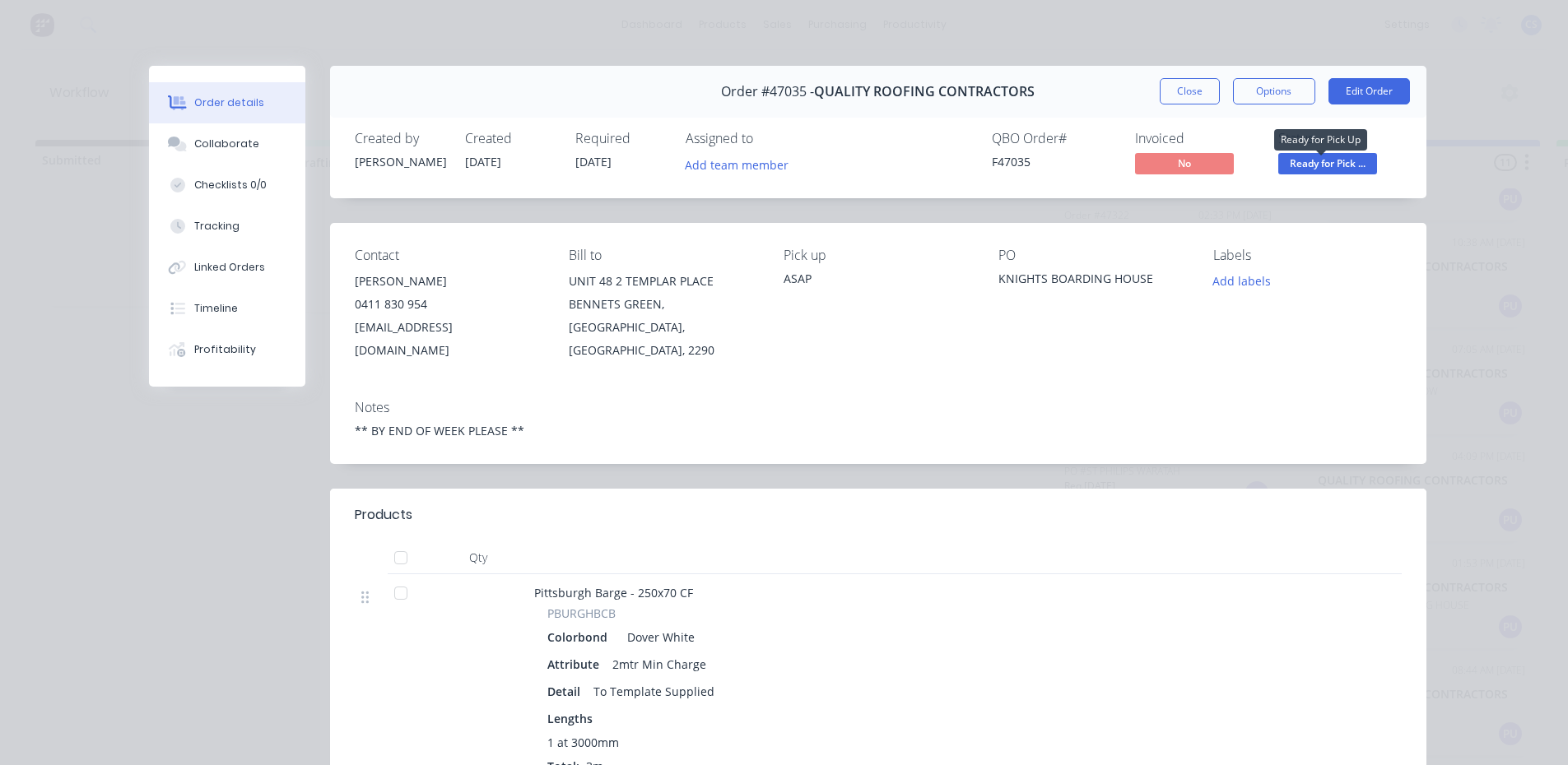
click at [1347, 162] on span "Ready for Pick ..." at bounding box center [1328, 164] width 99 height 21
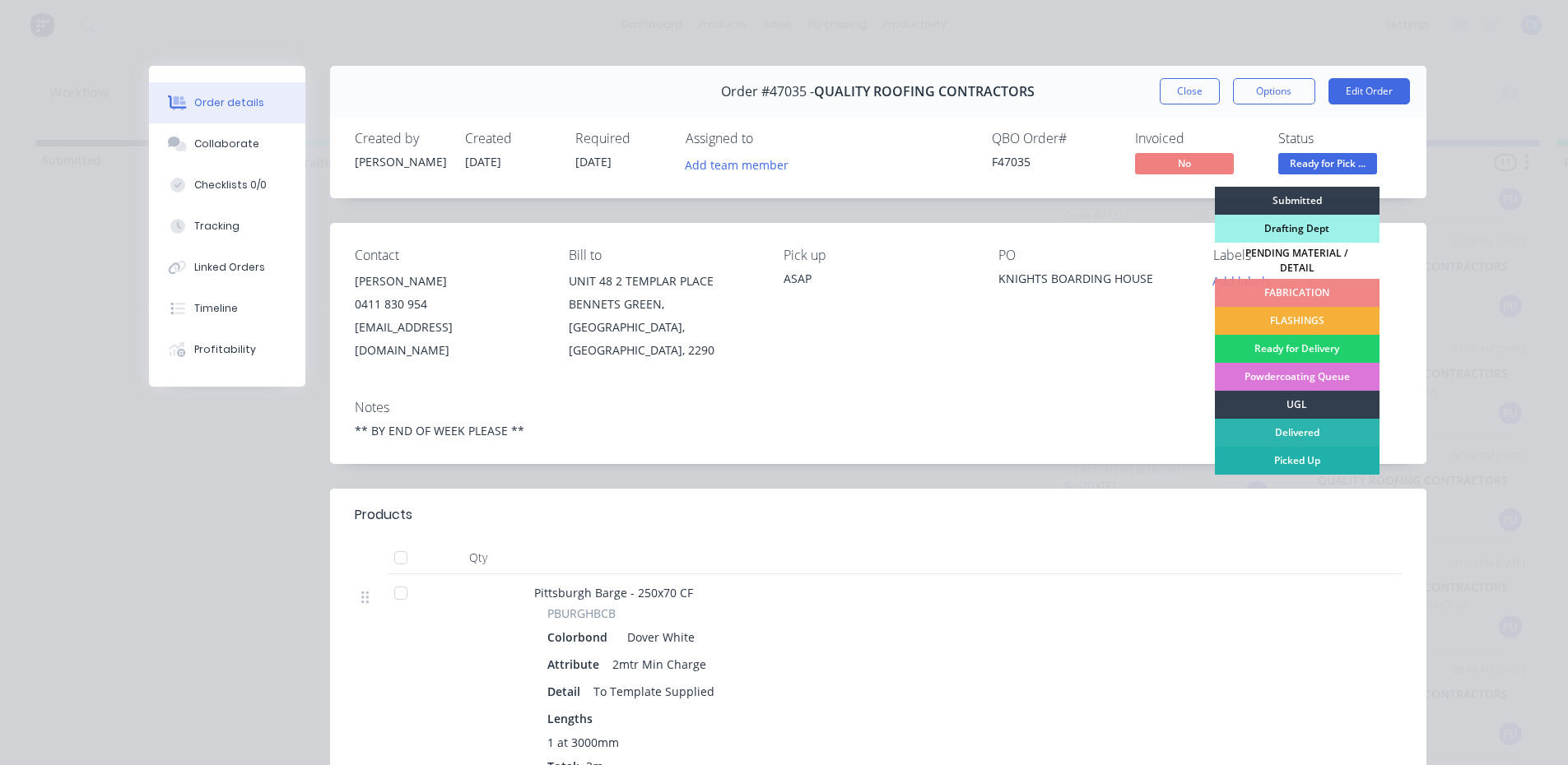
click at [1308, 457] on div "Picked Up" at bounding box center [1297, 461] width 165 height 28
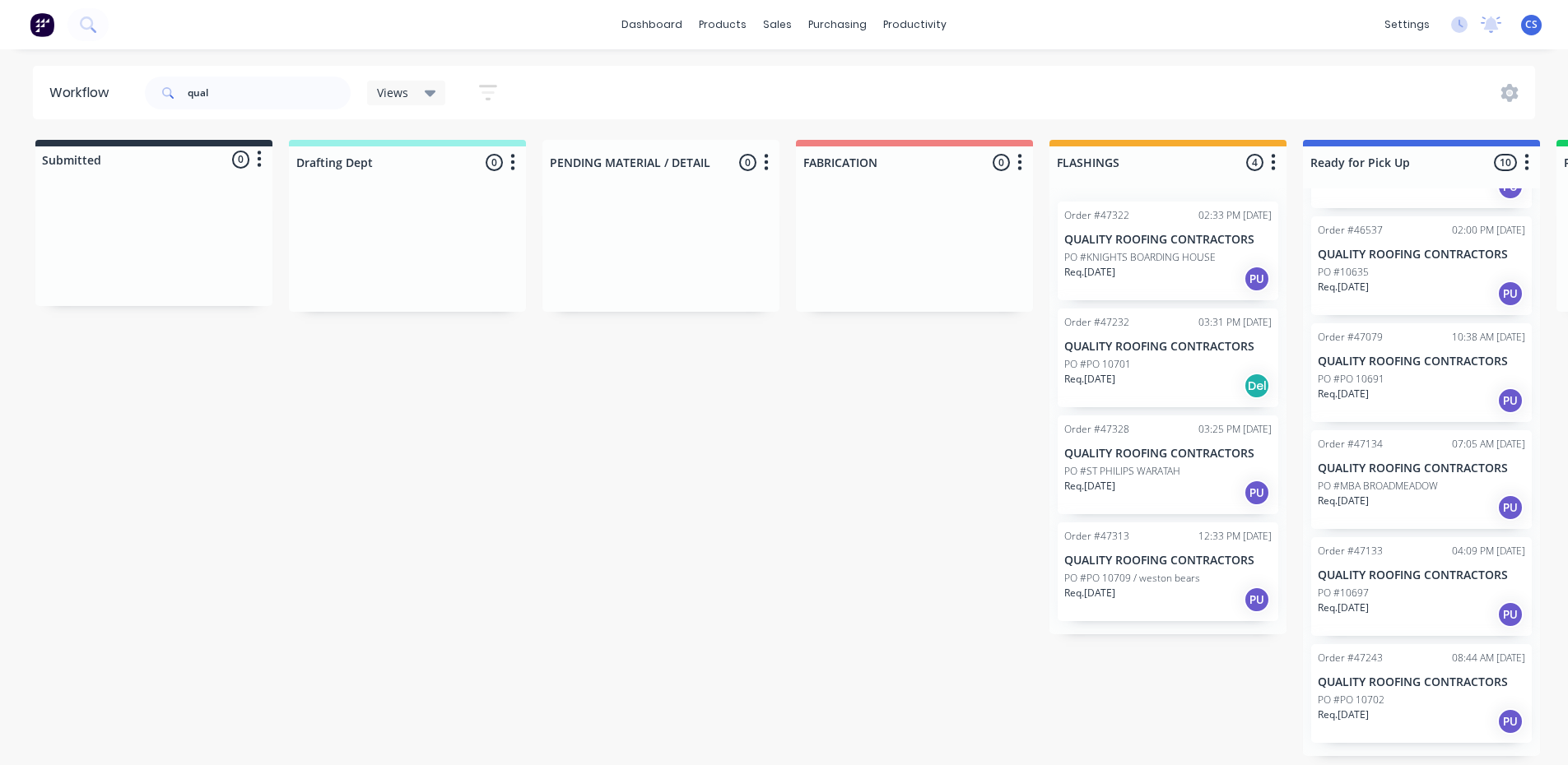
scroll to position [507, 0]
